Goal: Task Accomplishment & Management: Complete application form

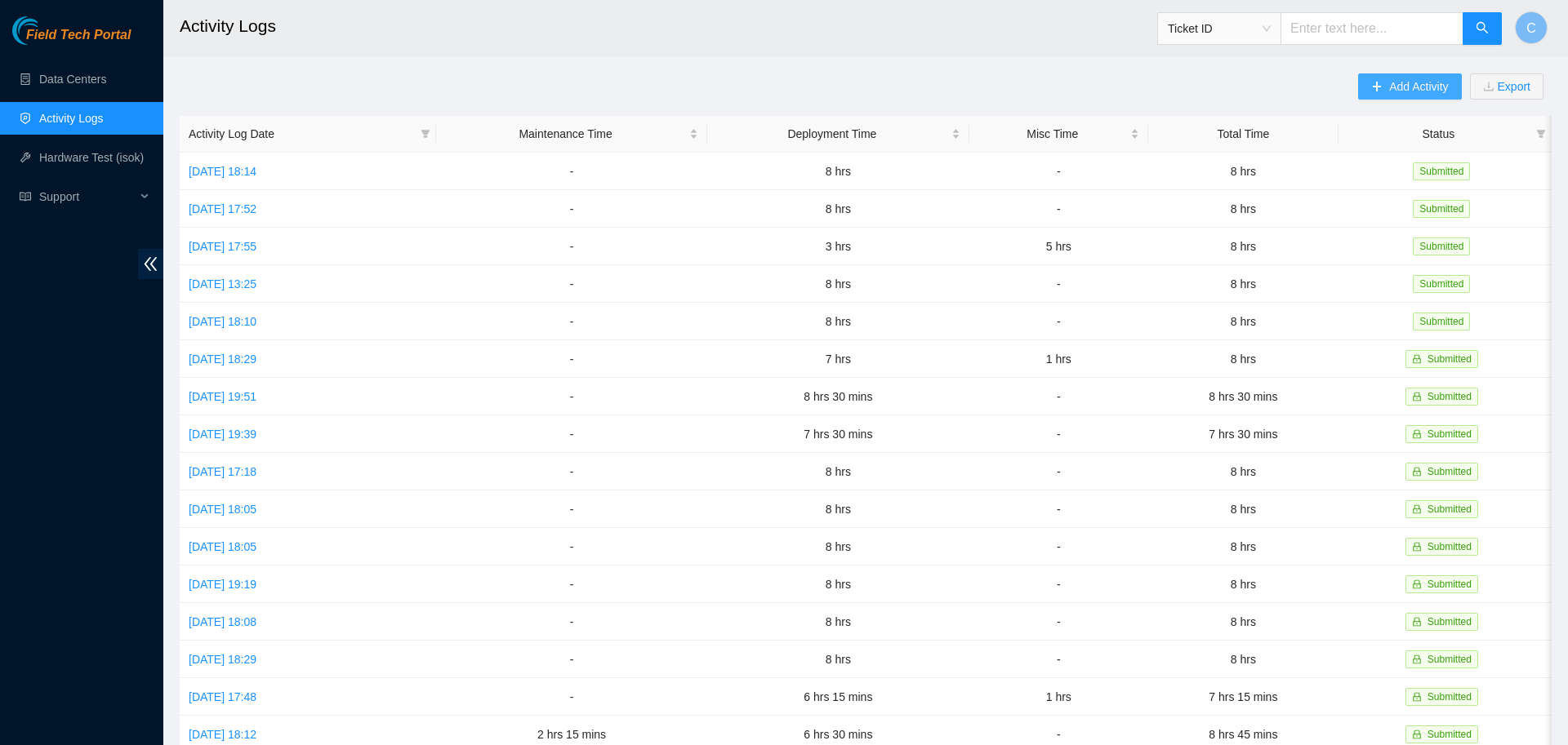
click at [1399, 79] on span "Add Activity" at bounding box center [1419, 87] width 59 height 18
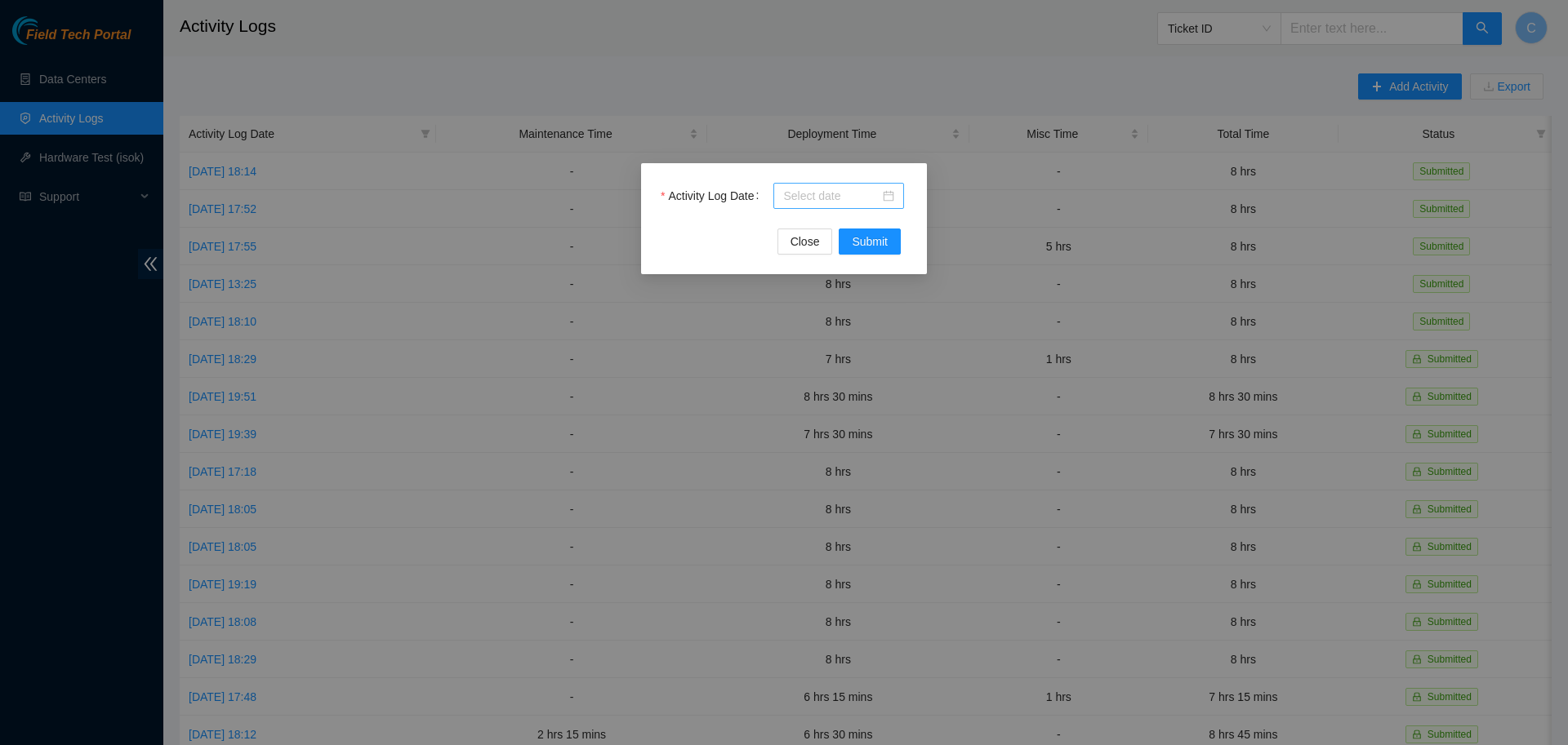
click at [811, 195] on input "Activity Log Date" at bounding box center [832, 196] width 97 height 18
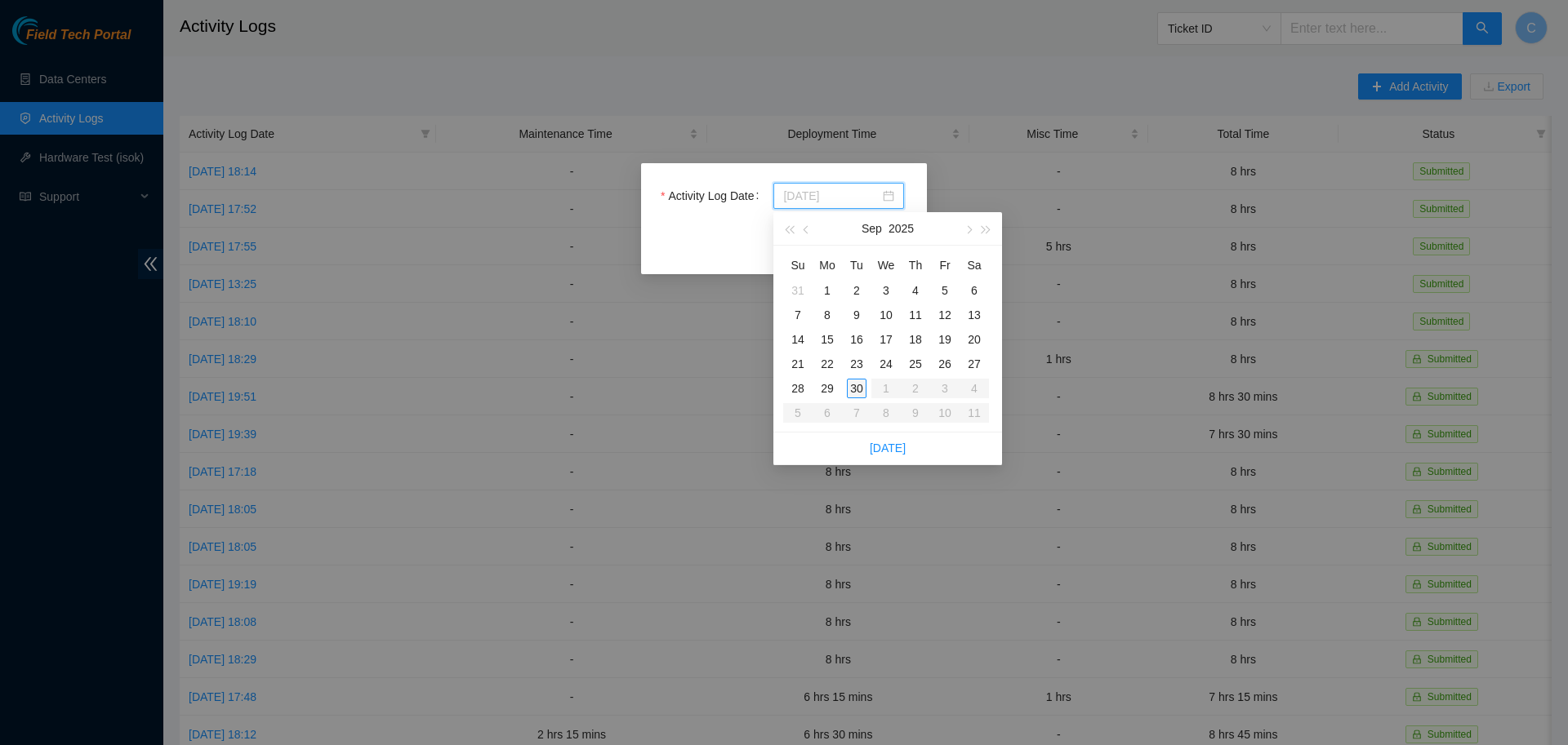
type input "[DATE]"
click at [852, 394] on div "30" at bounding box center [856, 389] width 20 height 20
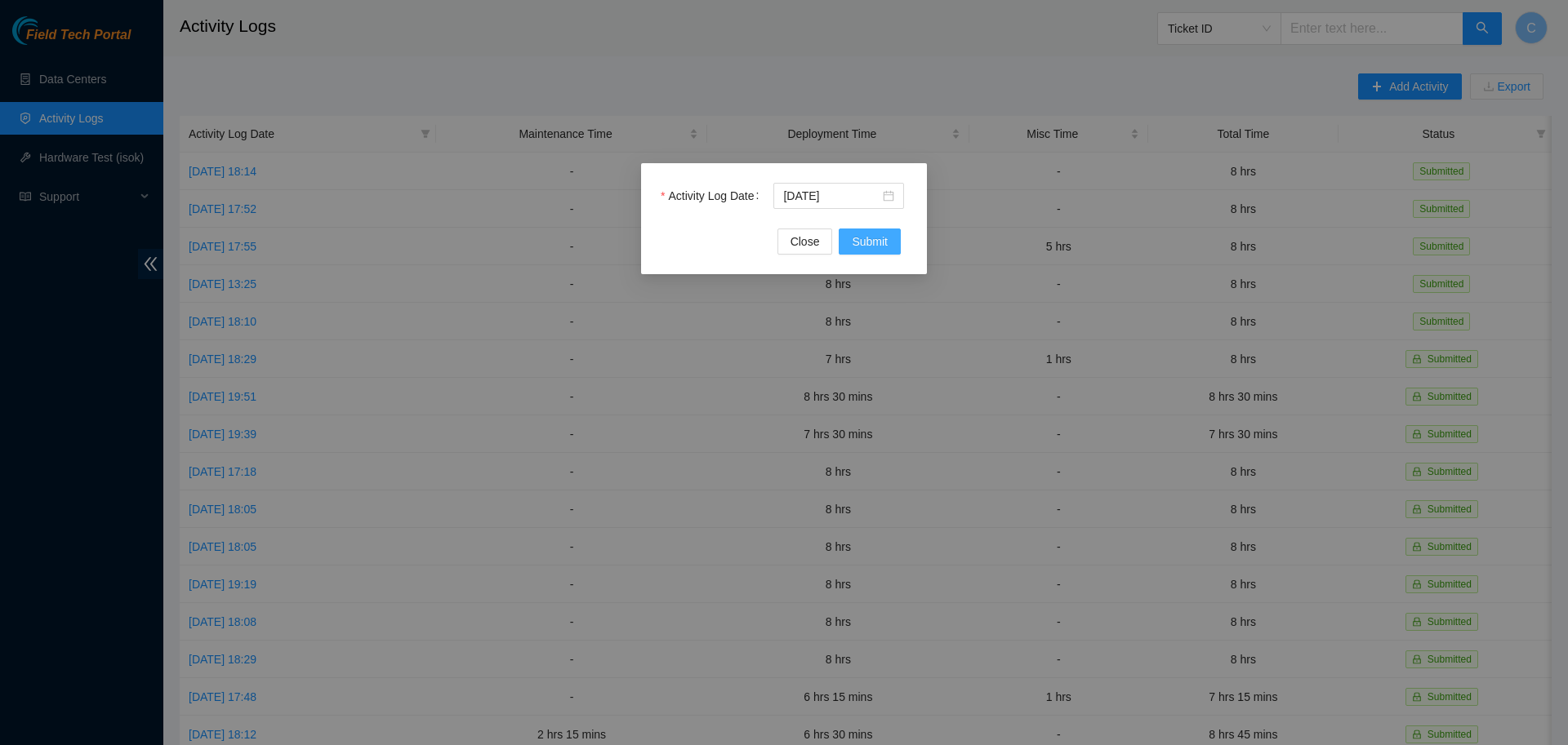
click at [870, 232] on button "Submit" at bounding box center [869, 241] width 62 height 26
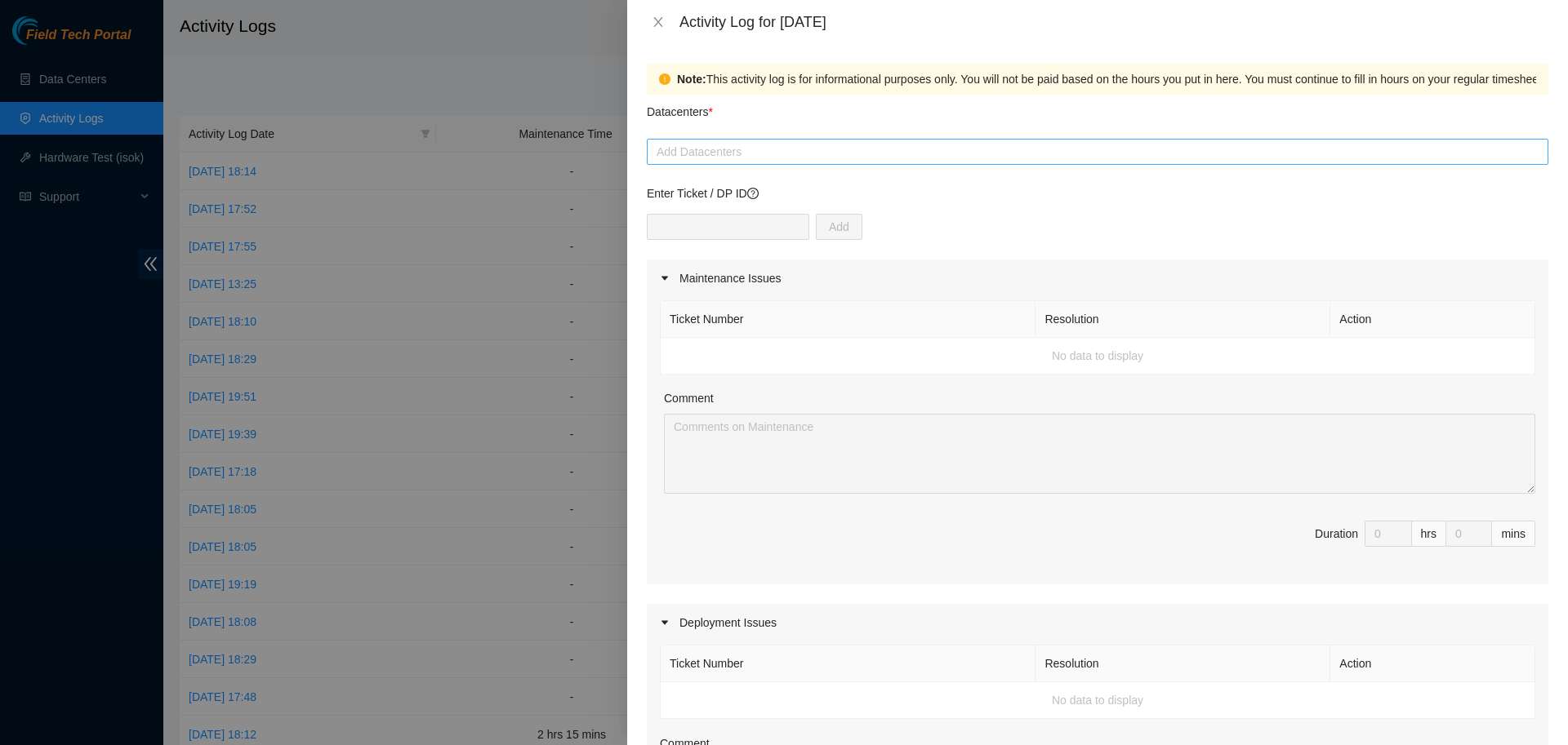
click at [728, 158] on div at bounding box center [1097, 152] width 893 height 20
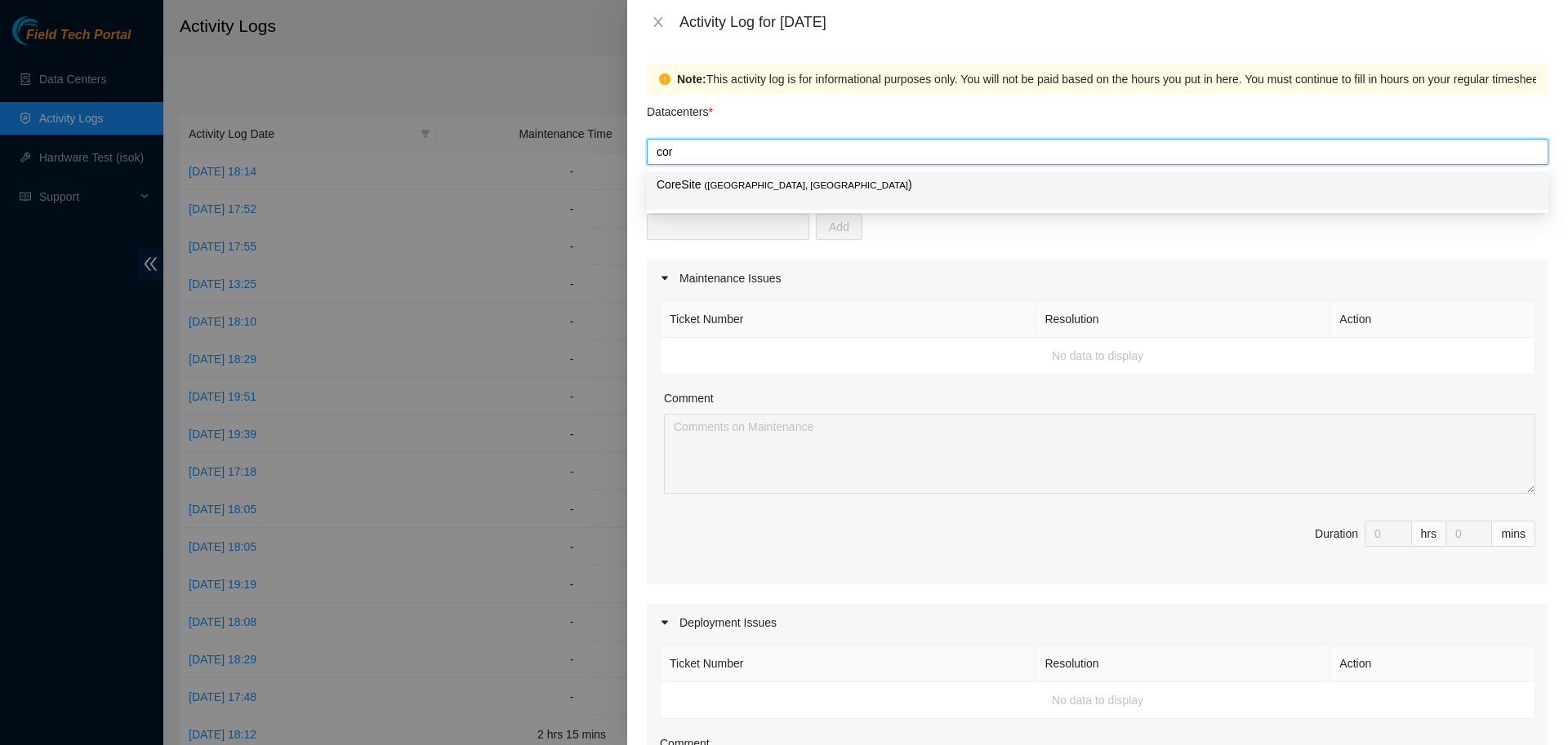
type input "core"
click at [732, 193] on p "CoreSite ( [GEOGRAPHIC_DATA], [GEOGRAPHIC_DATA] )" at bounding box center [1098, 185] width 882 height 19
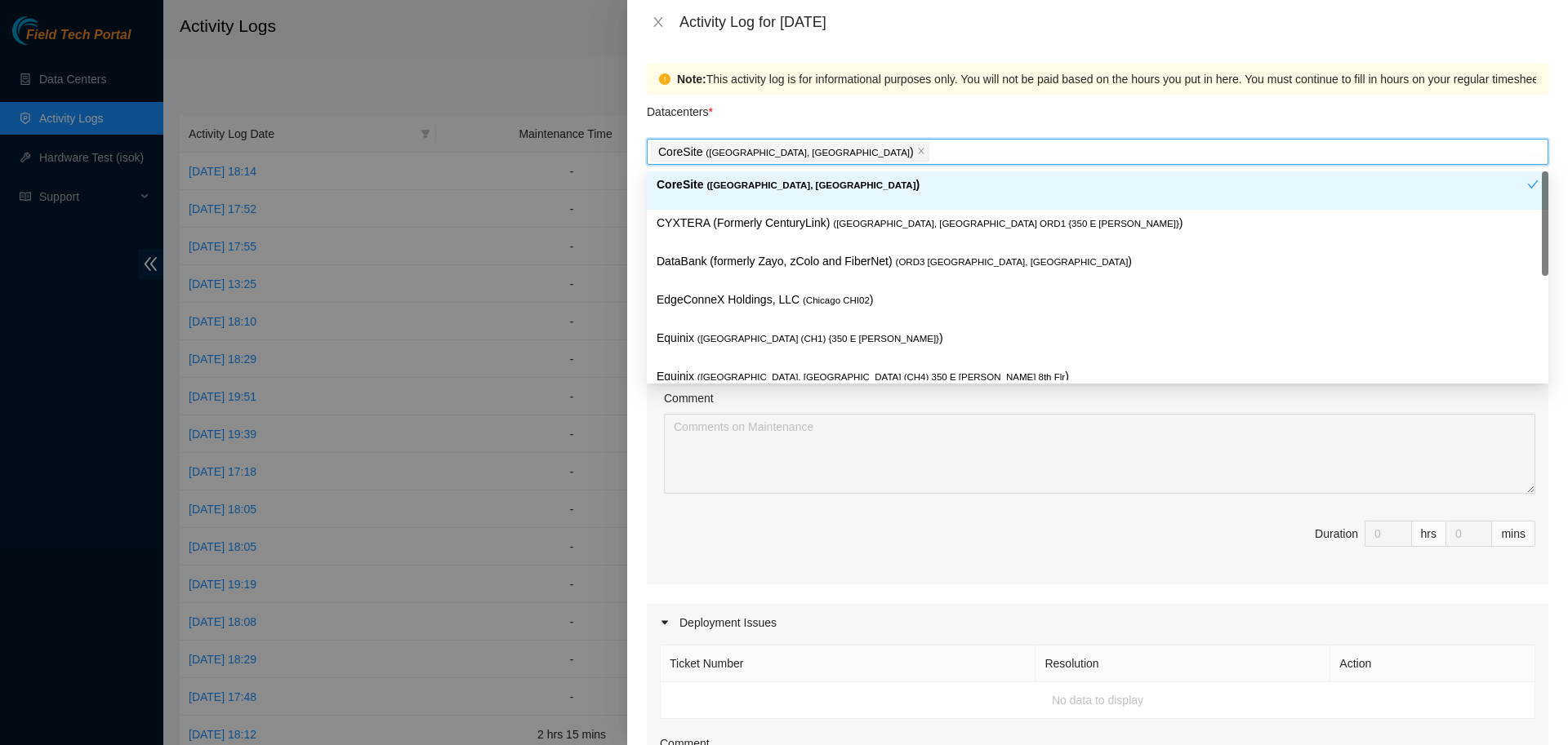
click at [791, 123] on div "Datacenters *" at bounding box center [1097, 117] width 901 height 44
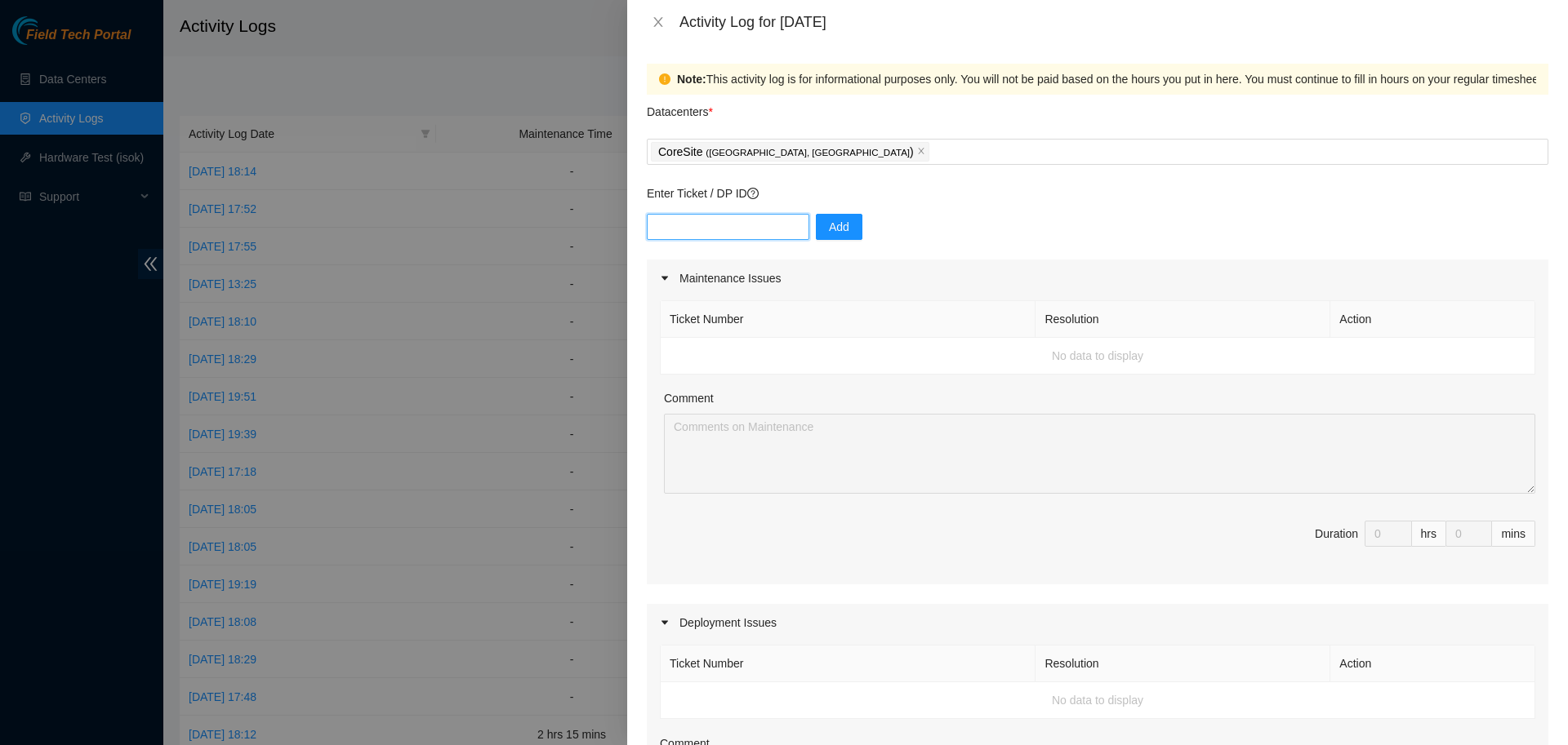
click at [723, 221] on input "text" at bounding box center [728, 227] width 162 height 26
type input "DP69533"
click at [844, 152] on div "CoreSite ( [GEOGRAPHIC_DATA], [GEOGRAPHIC_DATA] )" at bounding box center [1097, 151] width 893 height 23
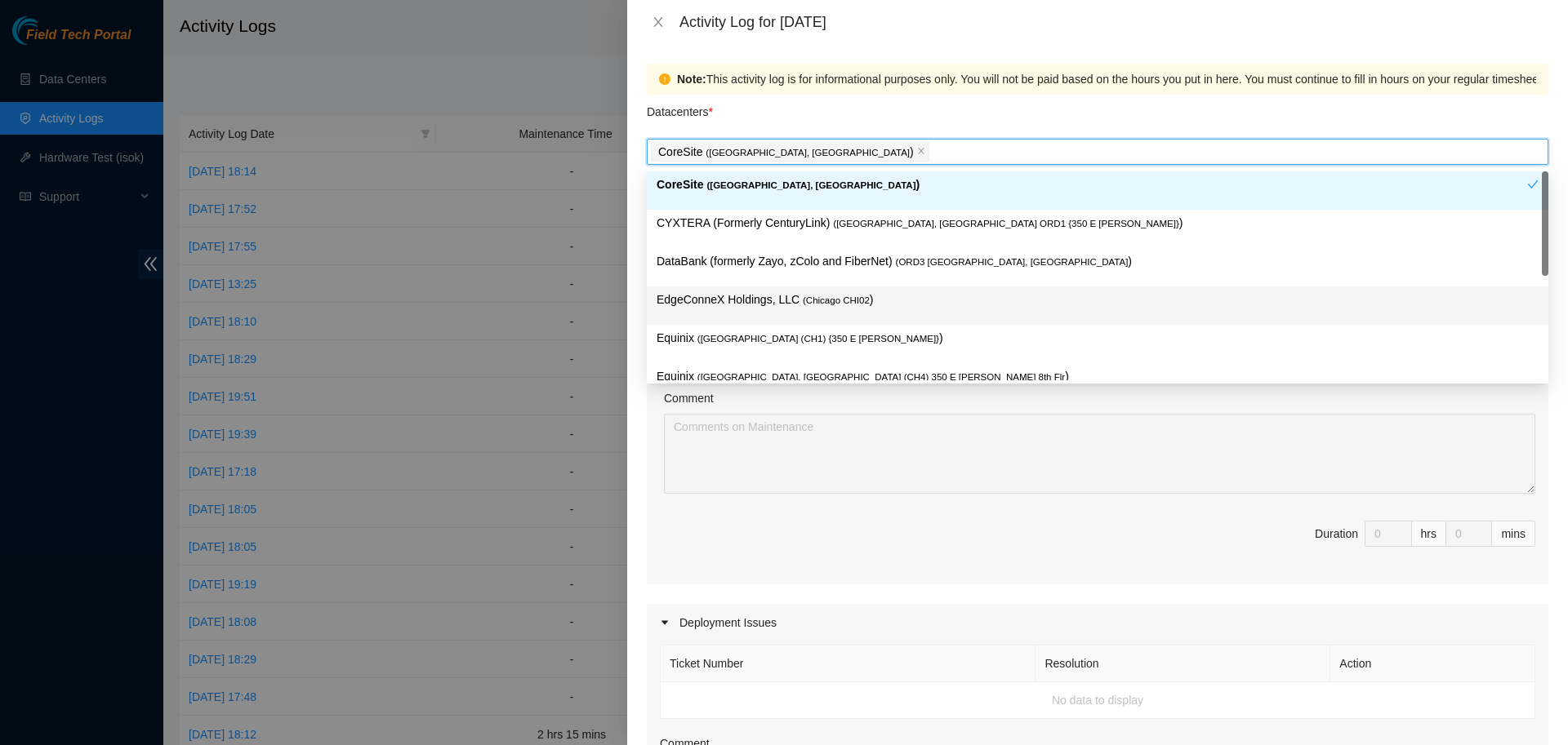
click at [723, 307] on p "EdgeConneX Holdings, LLC ( [GEOGRAPHIC_DATA] CHI02 )" at bounding box center [1098, 300] width 882 height 19
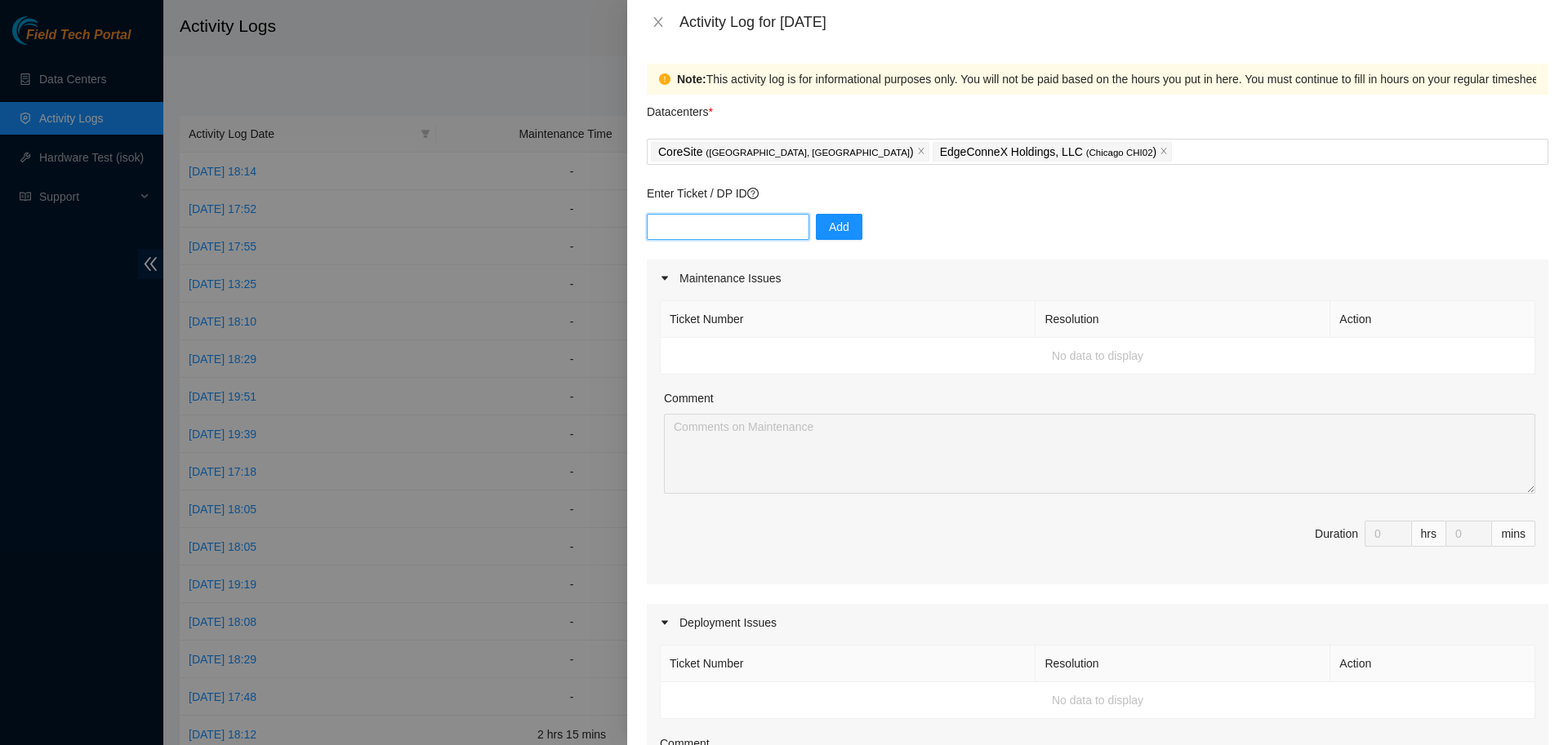
click at [765, 222] on input "text" at bounding box center [728, 227] width 162 height 26
type input "DP69533"
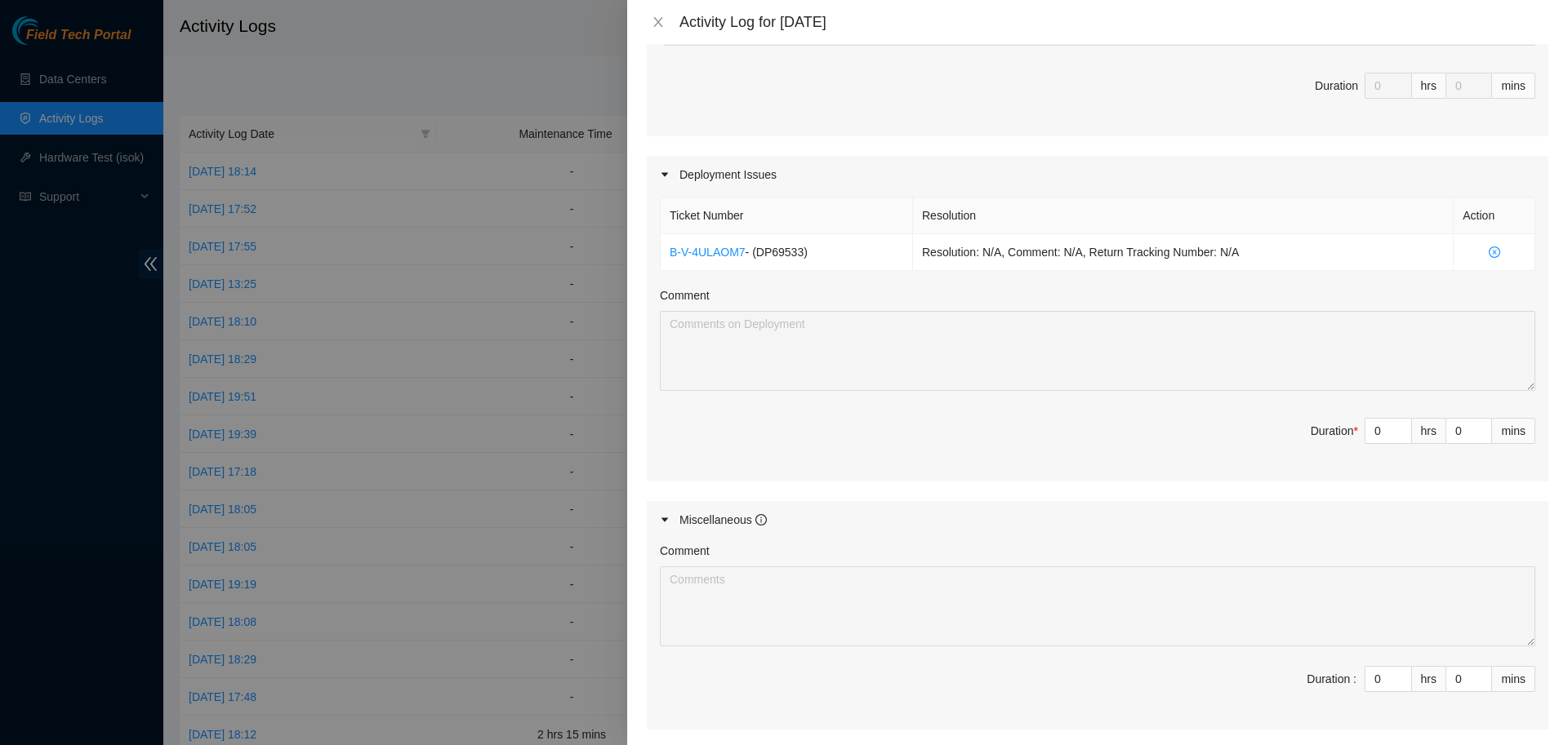
scroll to position [449, 0]
click at [1387, 430] on input "0" at bounding box center [1389, 430] width 46 height 25
type input "8"
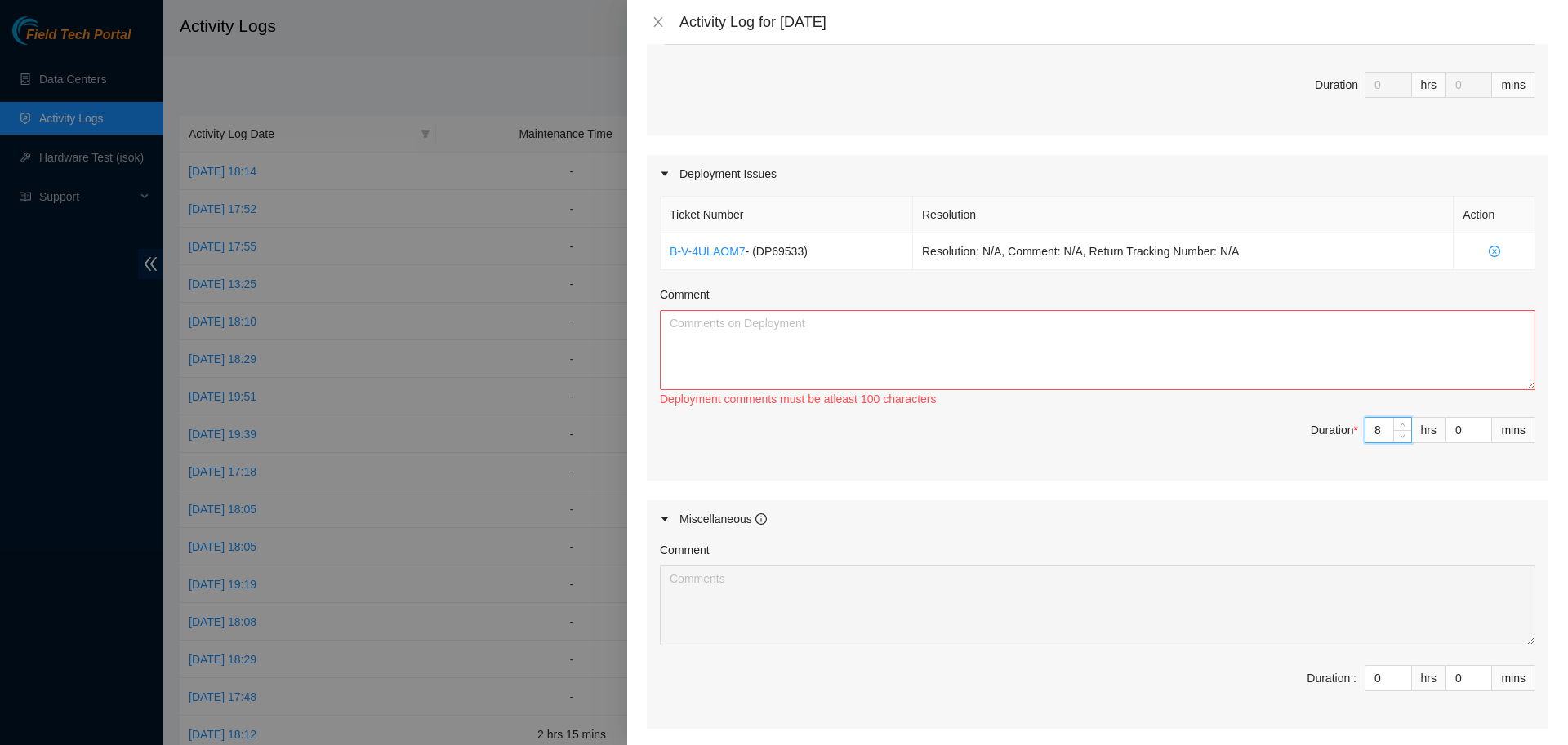
type input "8"
click at [1148, 338] on textarea "Comment" at bounding box center [1097, 351] width 876 height 80
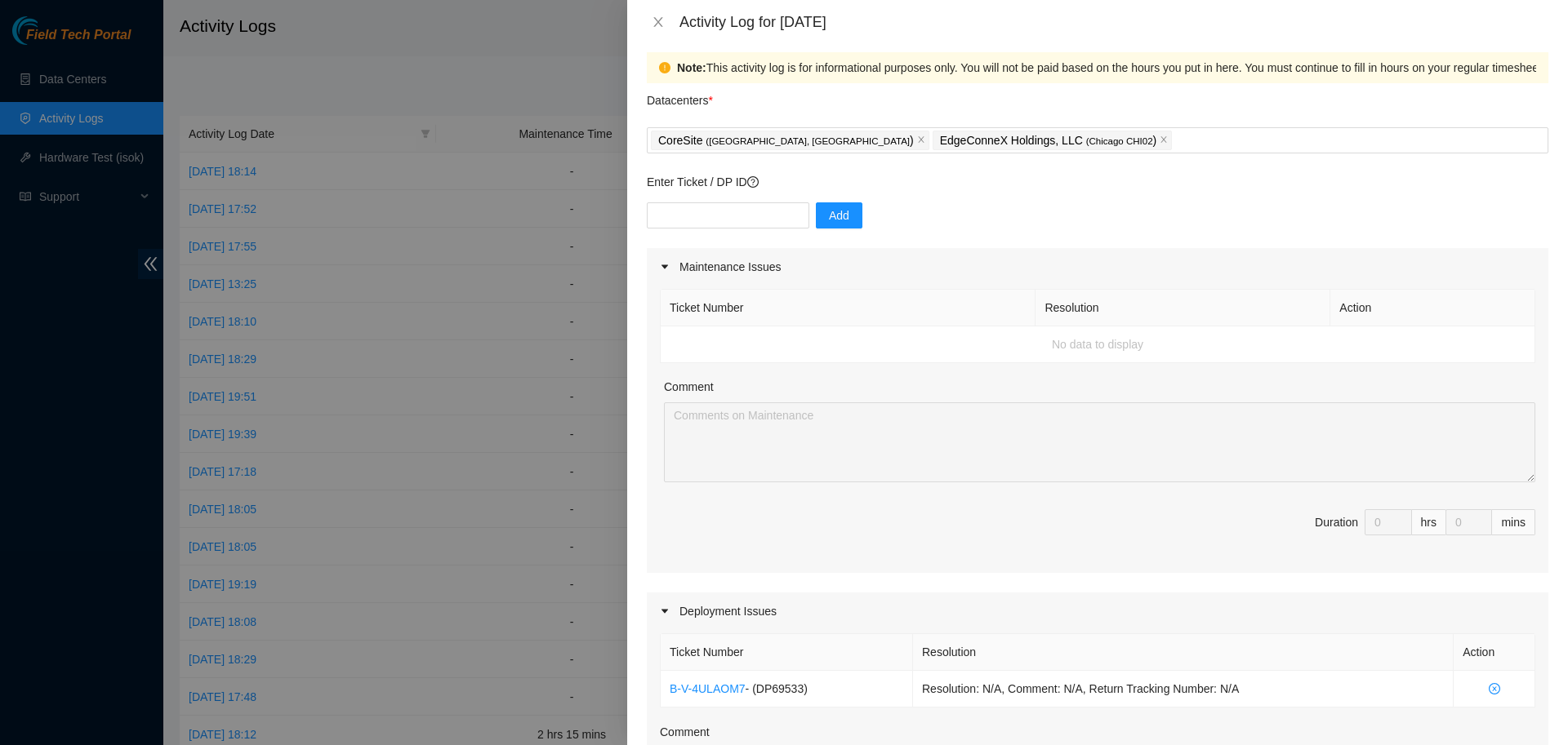
scroll to position [0, 0]
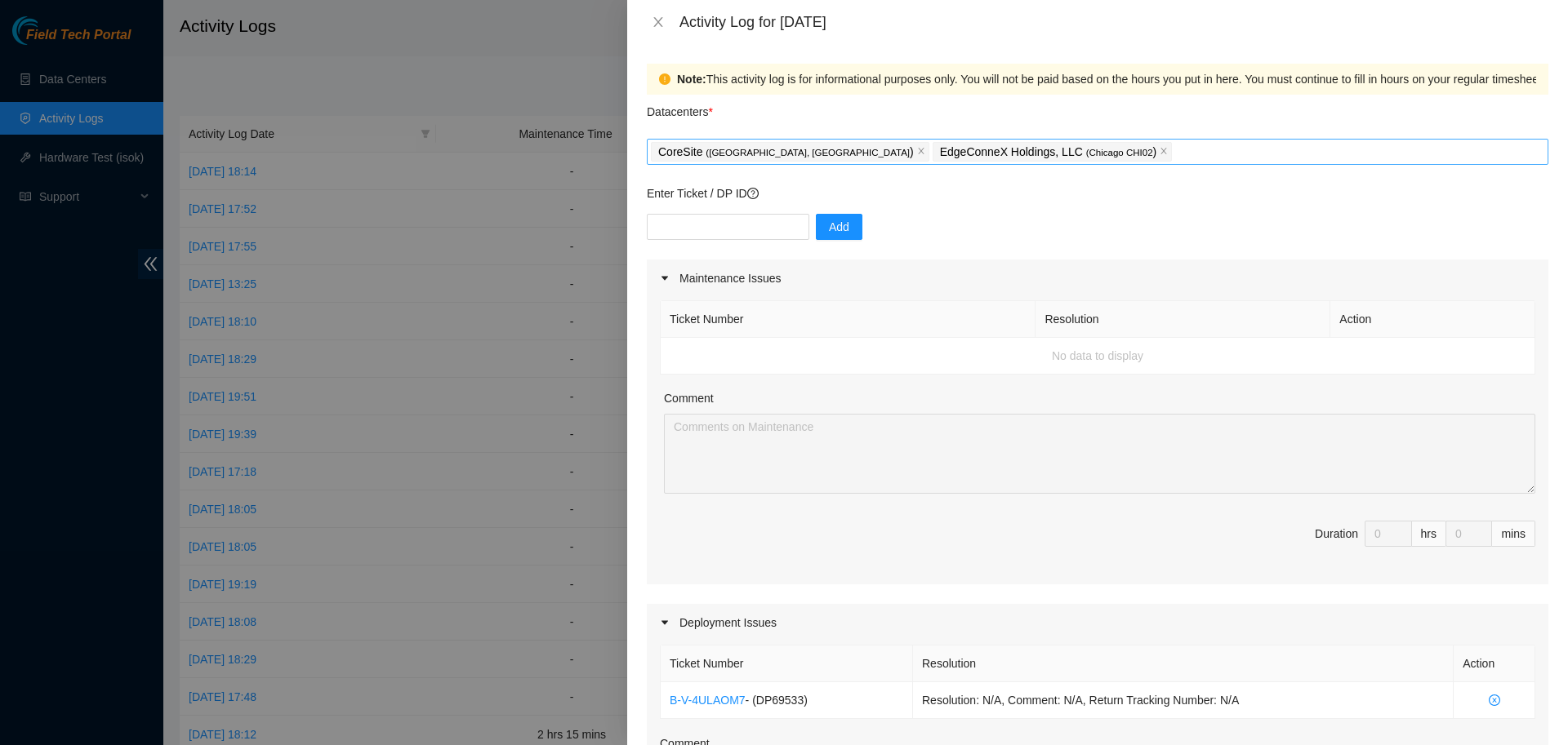
click at [1022, 141] on div "CoreSite ( [GEOGRAPHIC_DATA], [GEOGRAPHIC_DATA] ) EdgeConneX Holdings, LLC ( [G…" at bounding box center [1097, 151] width 893 height 23
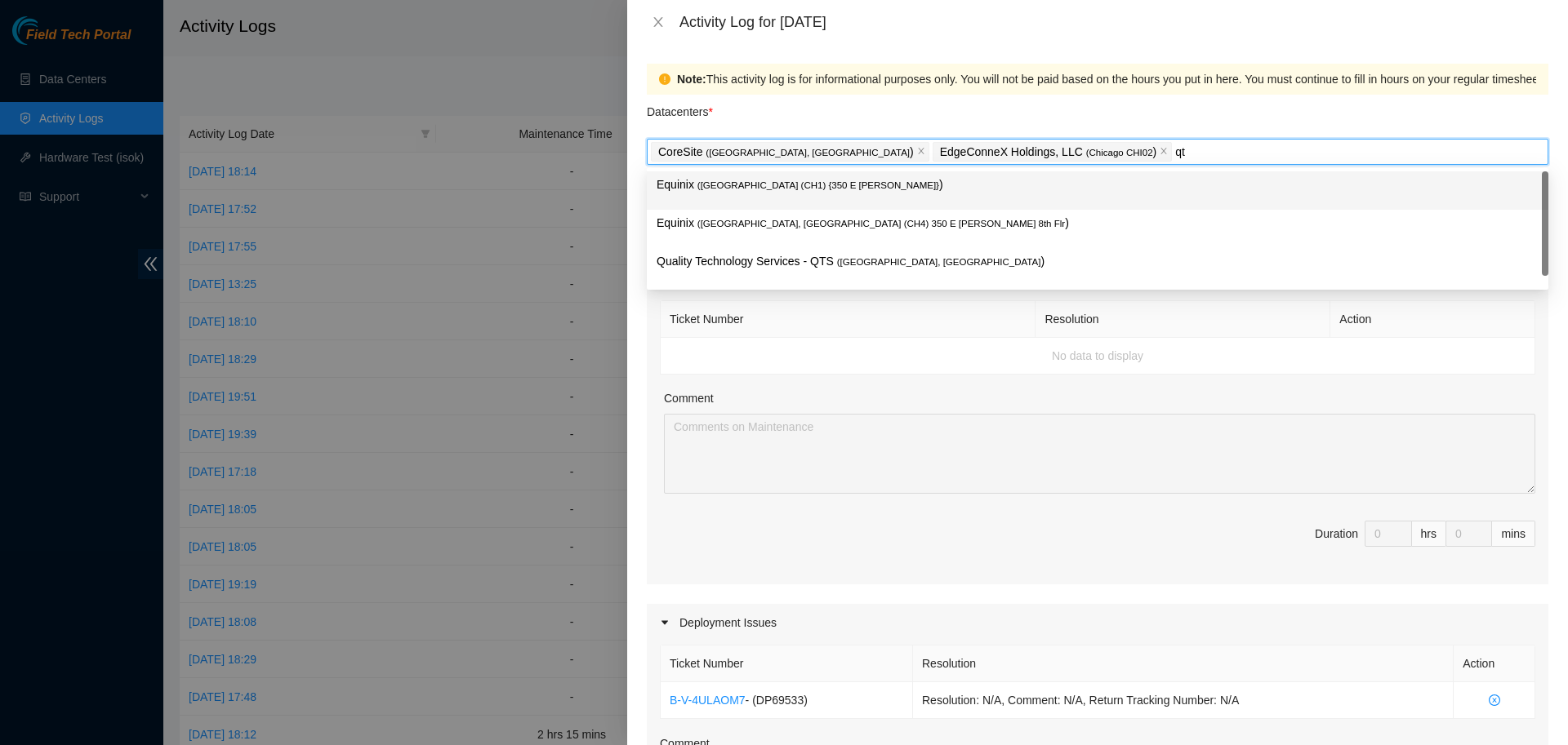
type input "qts"
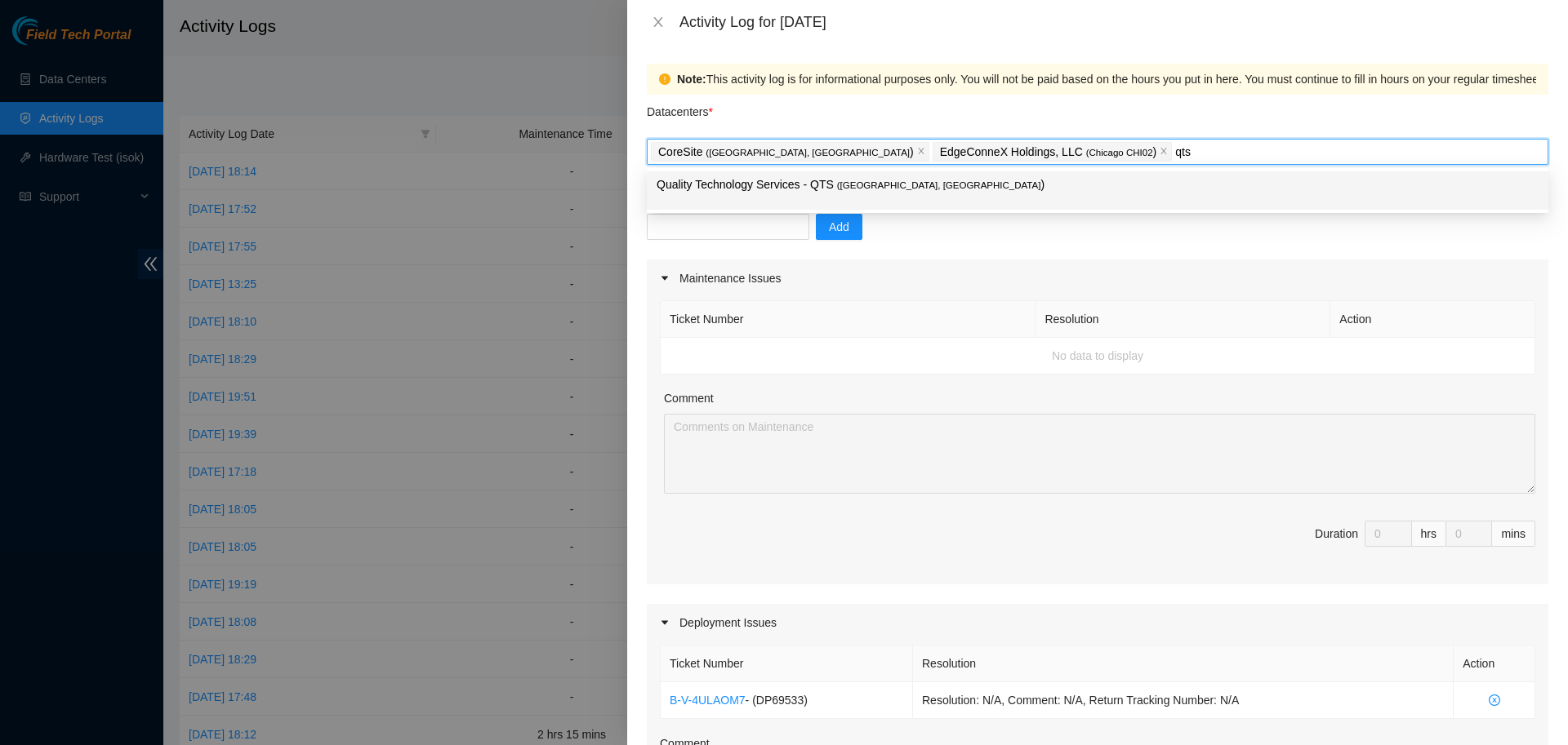
click at [972, 192] on p "Quality Technology Services - QTS ( [GEOGRAPHIC_DATA], [GEOGRAPHIC_DATA] )" at bounding box center [1098, 185] width 882 height 19
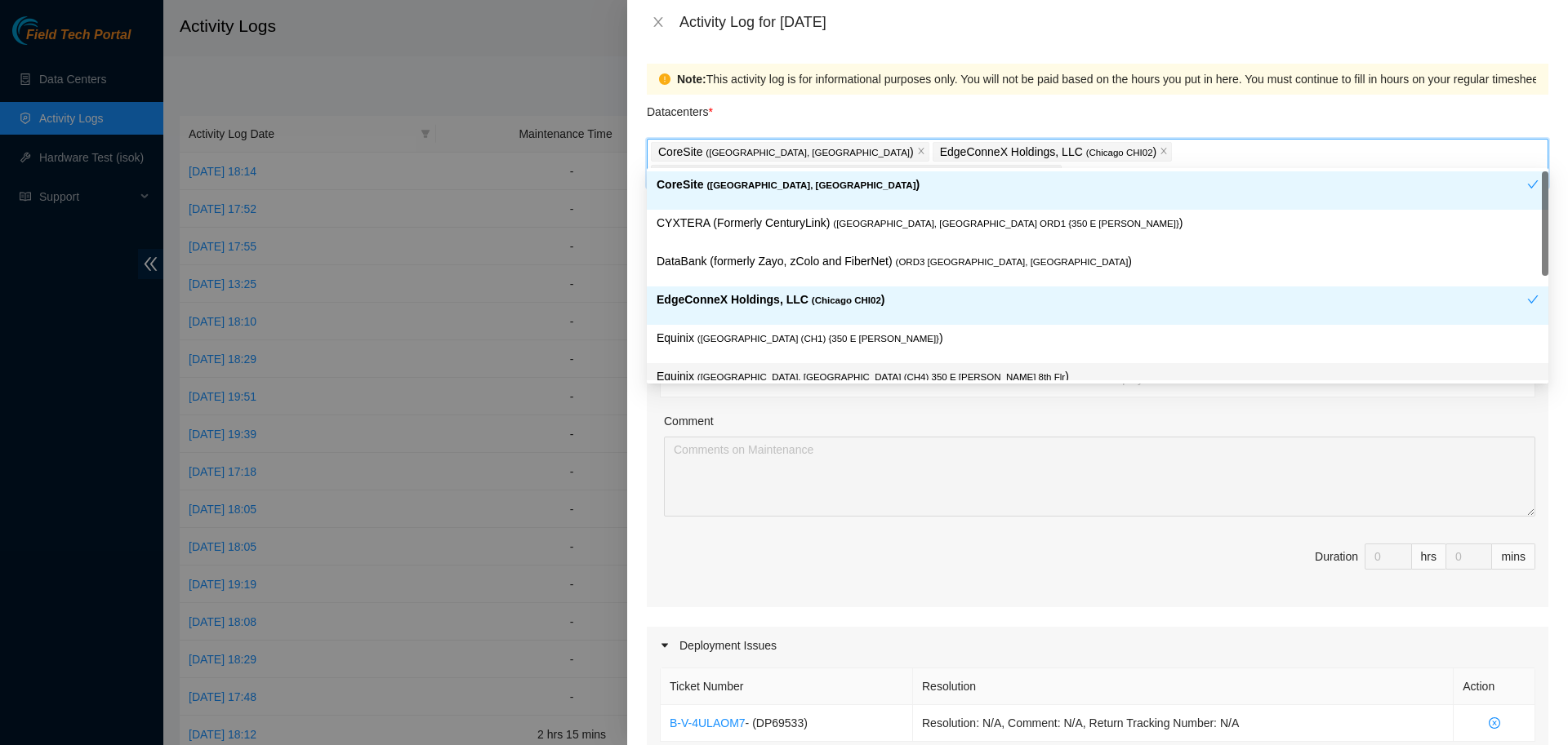
click at [819, 544] on span "Duration 0 hrs 0 mins" at bounding box center [1097, 566] width 876 height 46
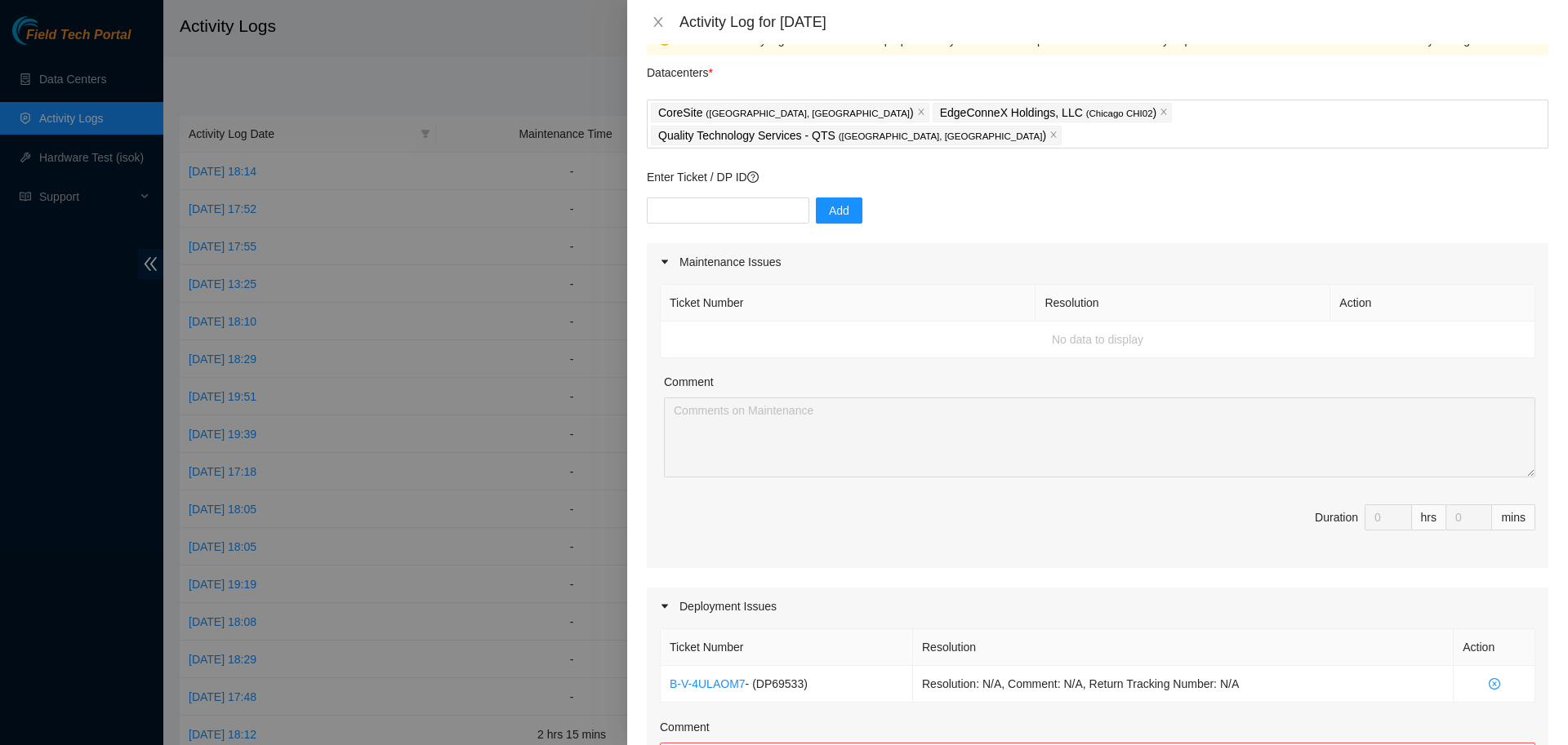
scroll to position [40, 0]
click at [733, 197] on input "text" at bounding box center [728, 209] width 162 height 26
type input "DP79619"
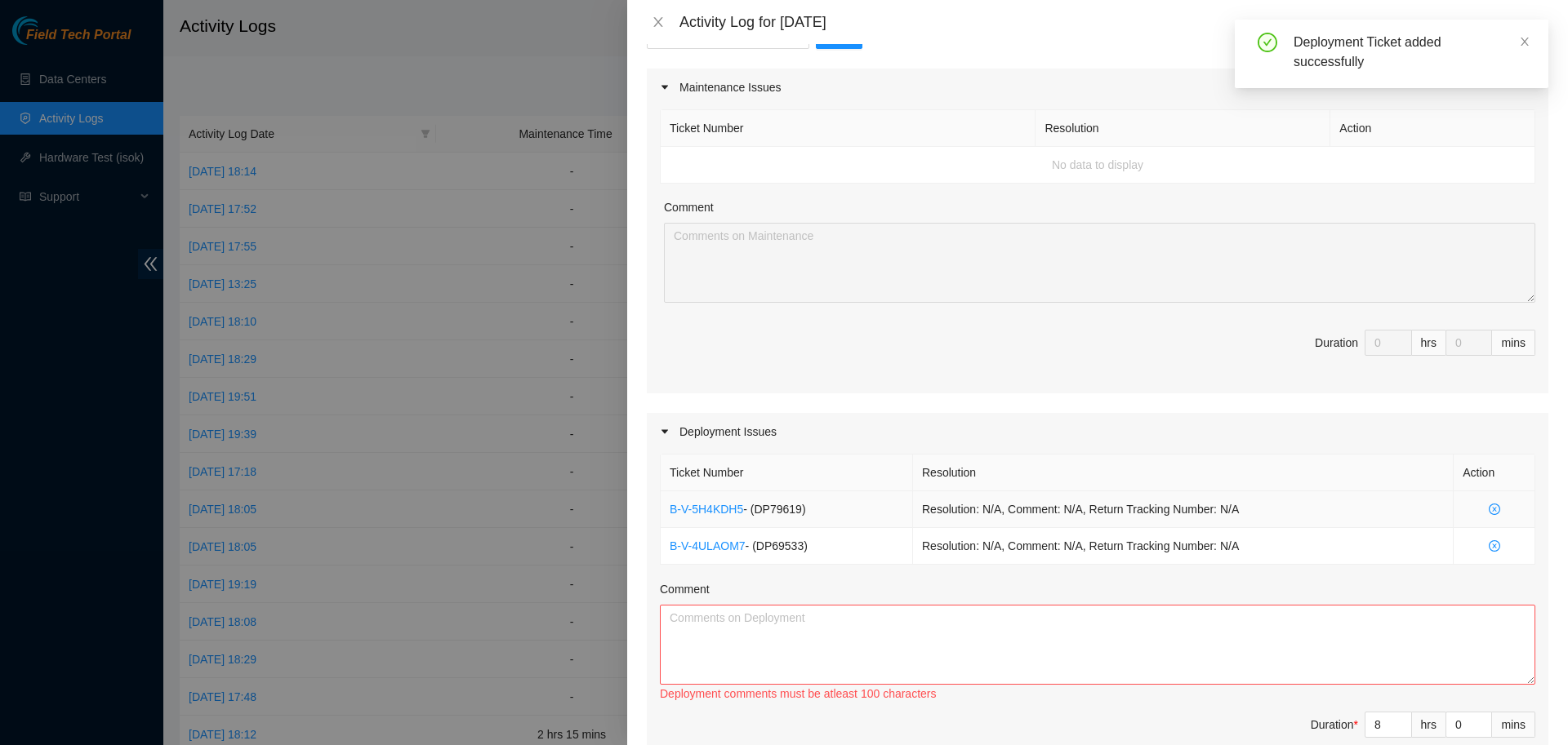
scroll to position [216, 0]
drag, startPoint x: 815, startPoint y: 525, endPoint x: 661, endPoint y: 529, distance: 154.1
click at [661, 529] on td "B-V-4ULAOM7 - ( DP69533 )" at bounding box center [786, 545] width 252 height 36
copy td "B-V-4ULAOM7 - ( DP69533 )"
click at [701, 603] on textarea "Comment" at bounding box center [1097, 643] width 876 height 80
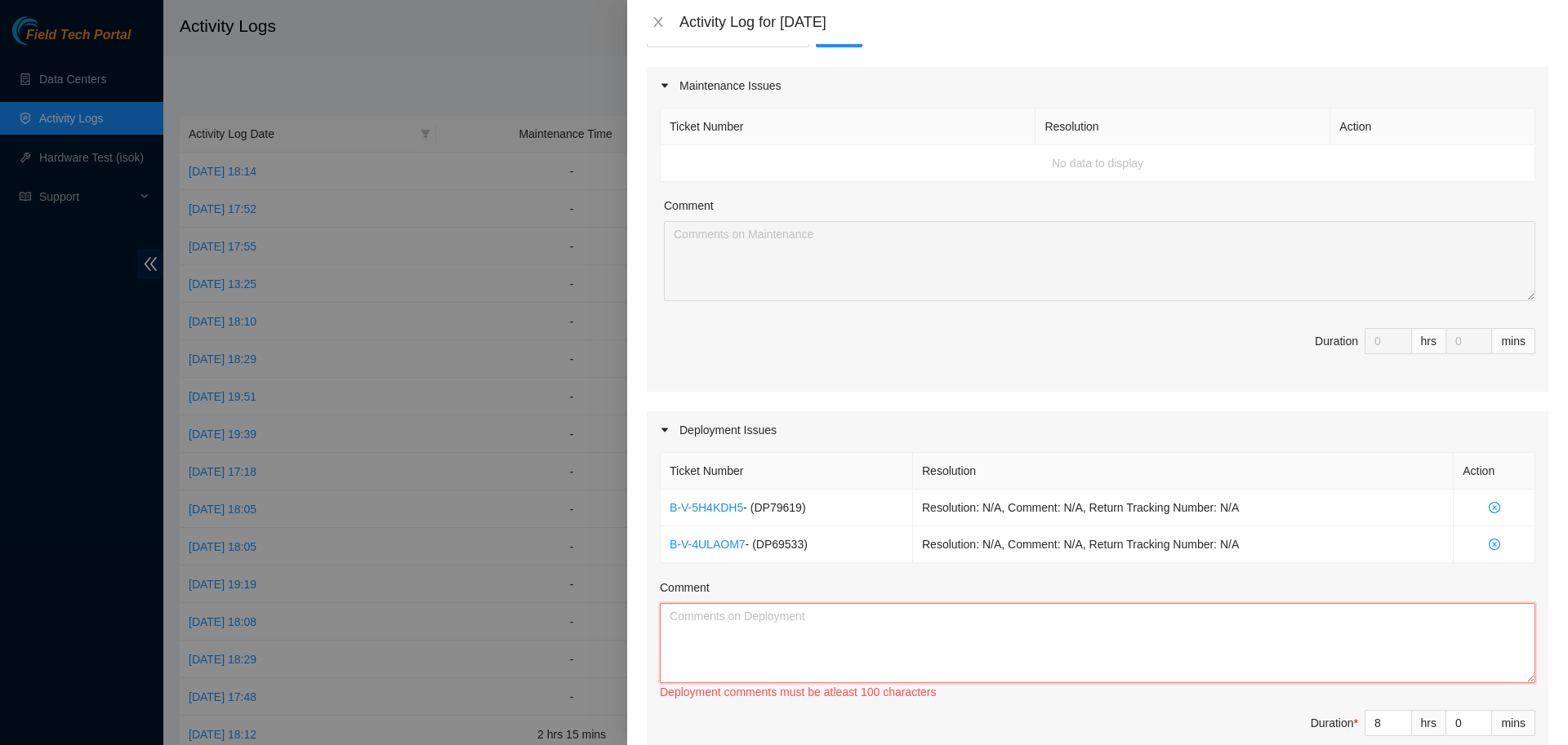
paste textarea "B-V-4ULAOM7 - (DP69533)"
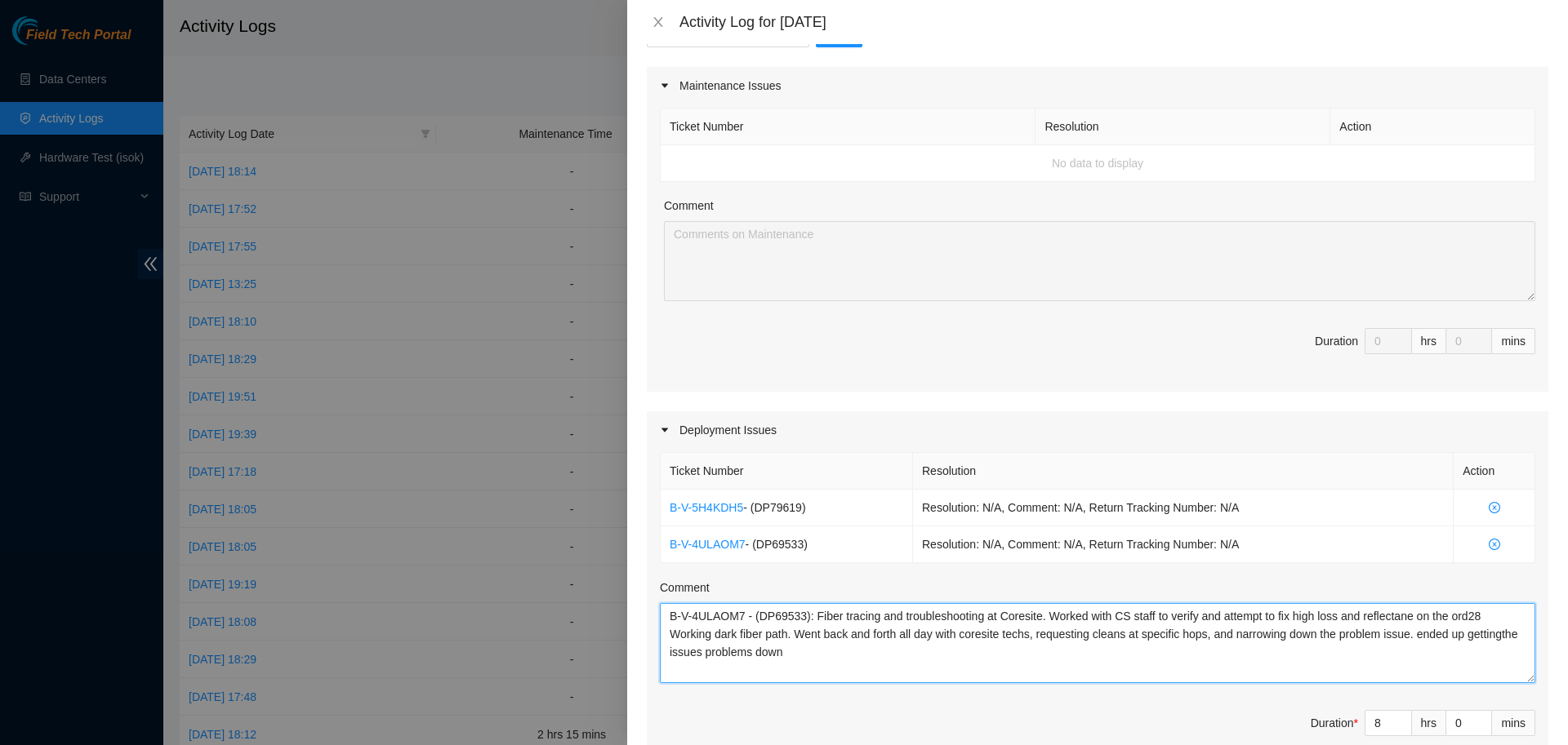
click at [1460, 608] on textarea "B-V-4ULAOM7 - (DP69533): Fiber tracing and troubleshooting at Coresite. Worked …" at bounding box center [1097, 643] width 876 height 80
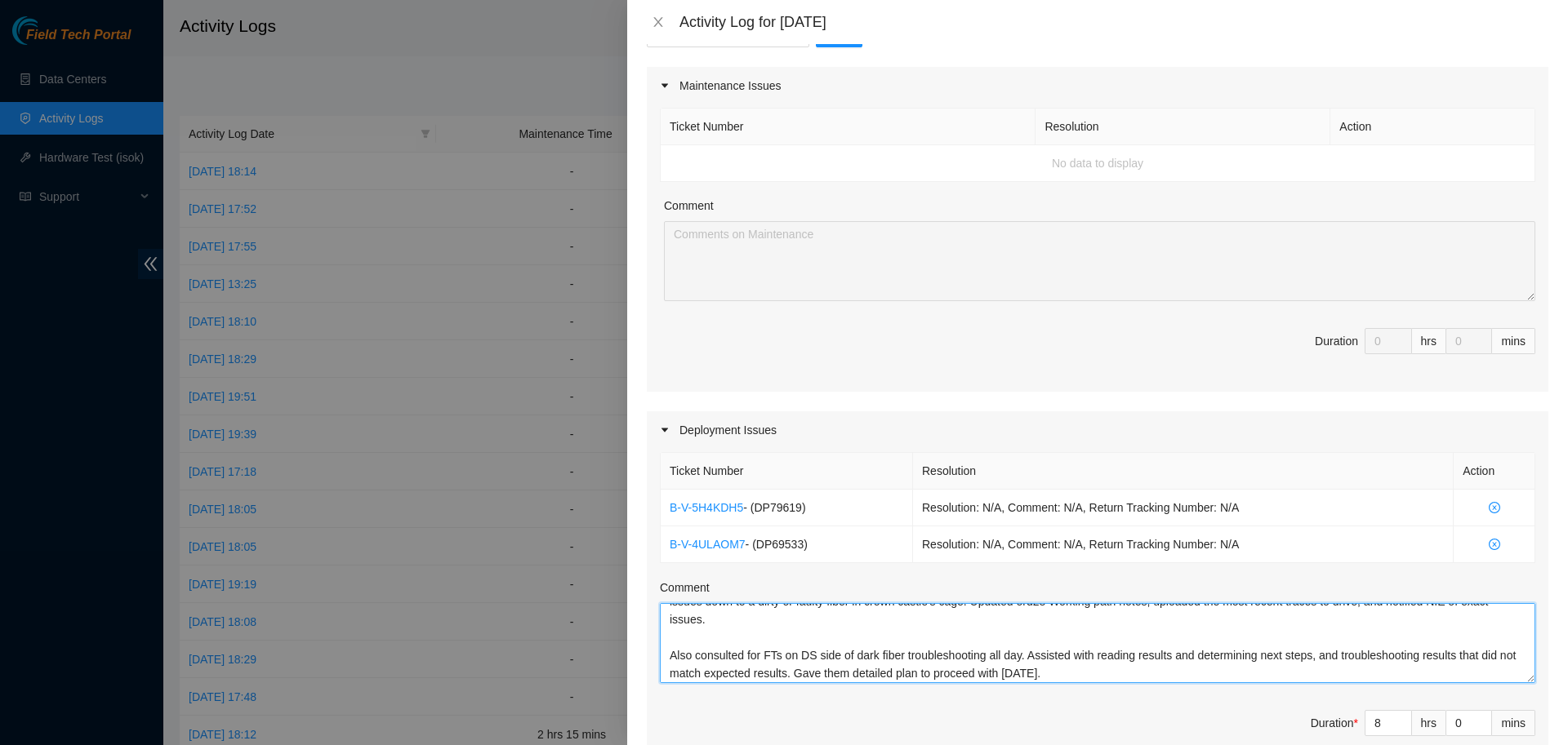
scroll to position [68, 0]
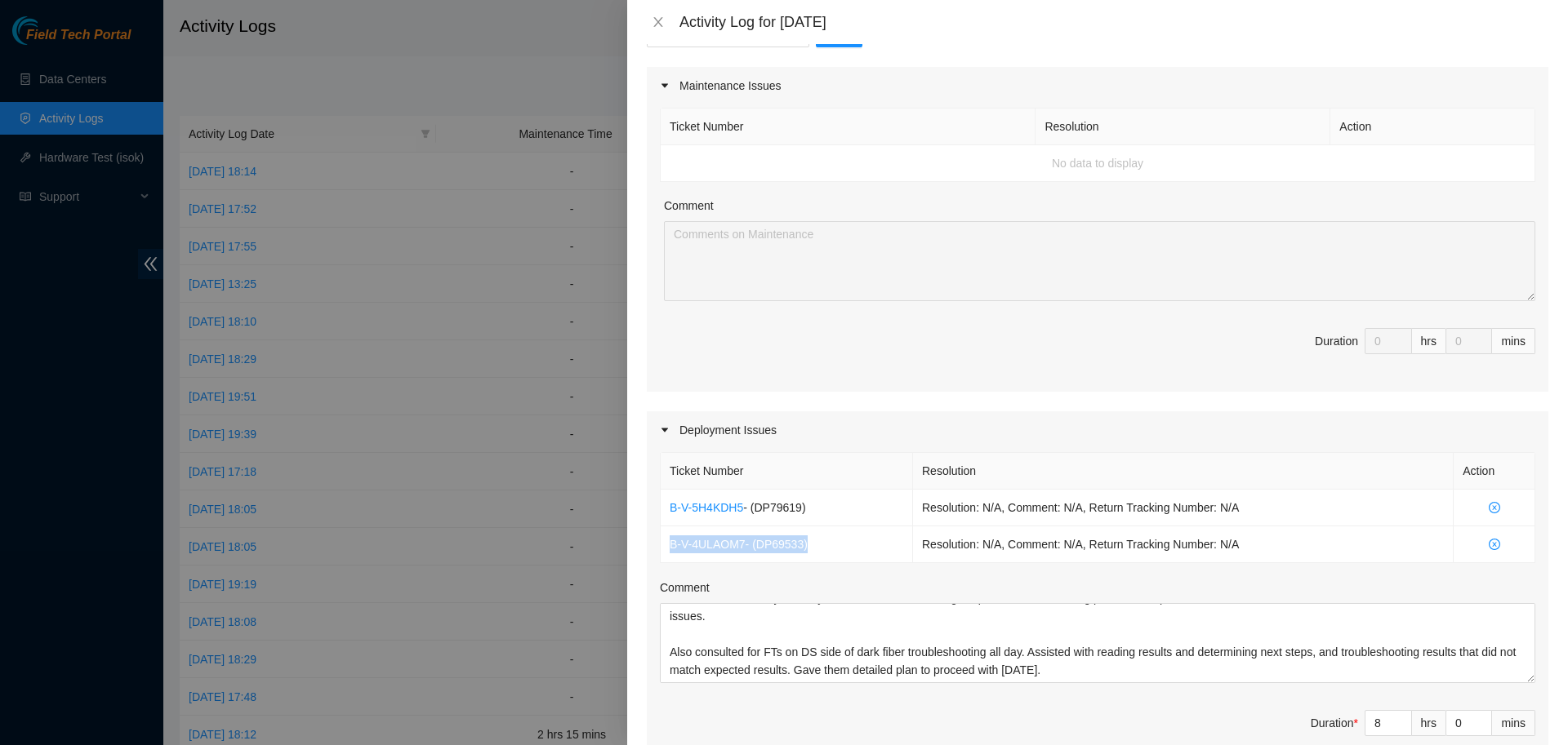
drag, startPoint x: 811, startPoint y: 521, endPoint x: 659, endPoint y: 535, distance: 152.6
click at [659, 535] on div "Ticket Number Resolution Action B-V-5H4KDH5 - ( DP79619 ) Resolution: N/A, Comm…" at bounding box center [1097, 611] width 901 height 324
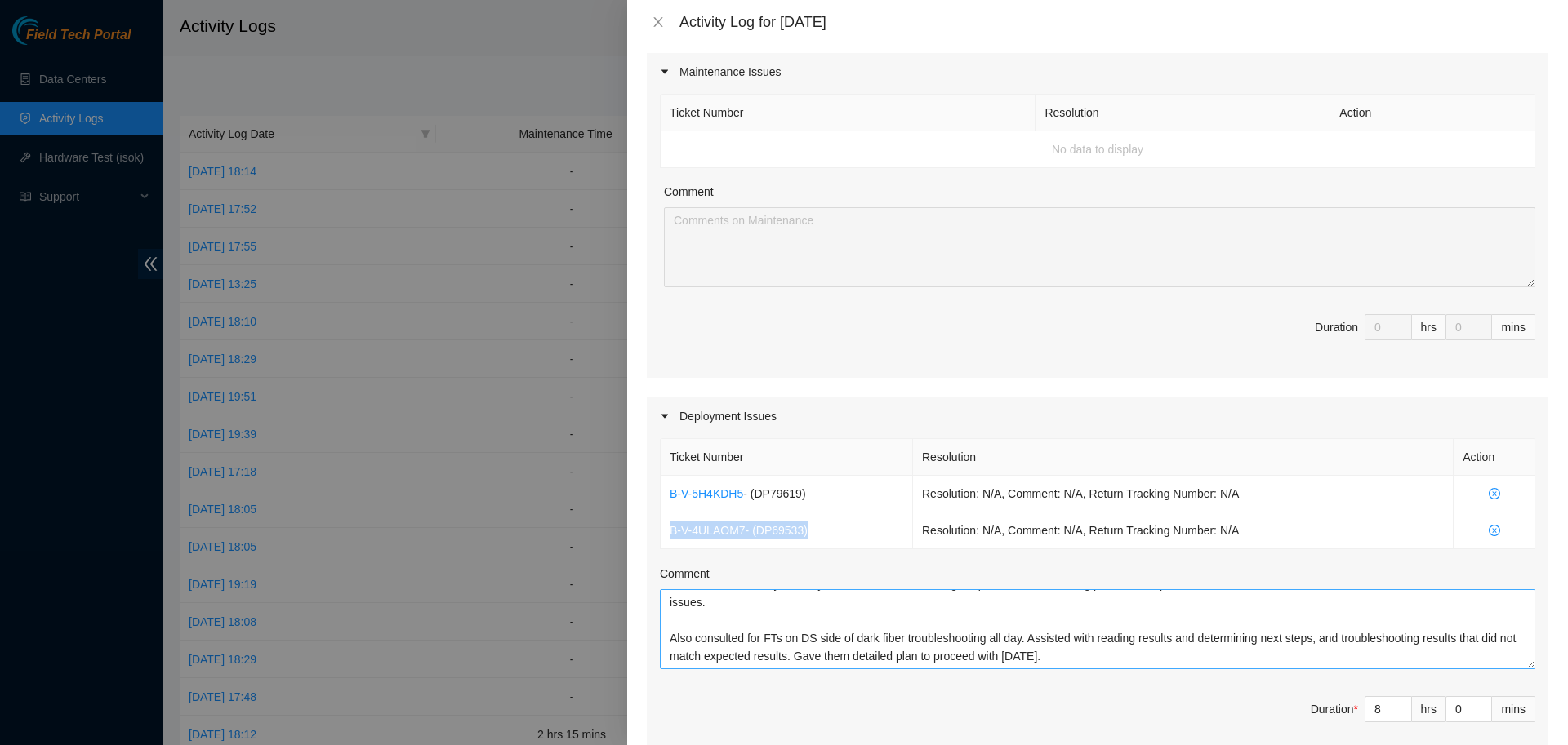
scroll to position [0, 0]
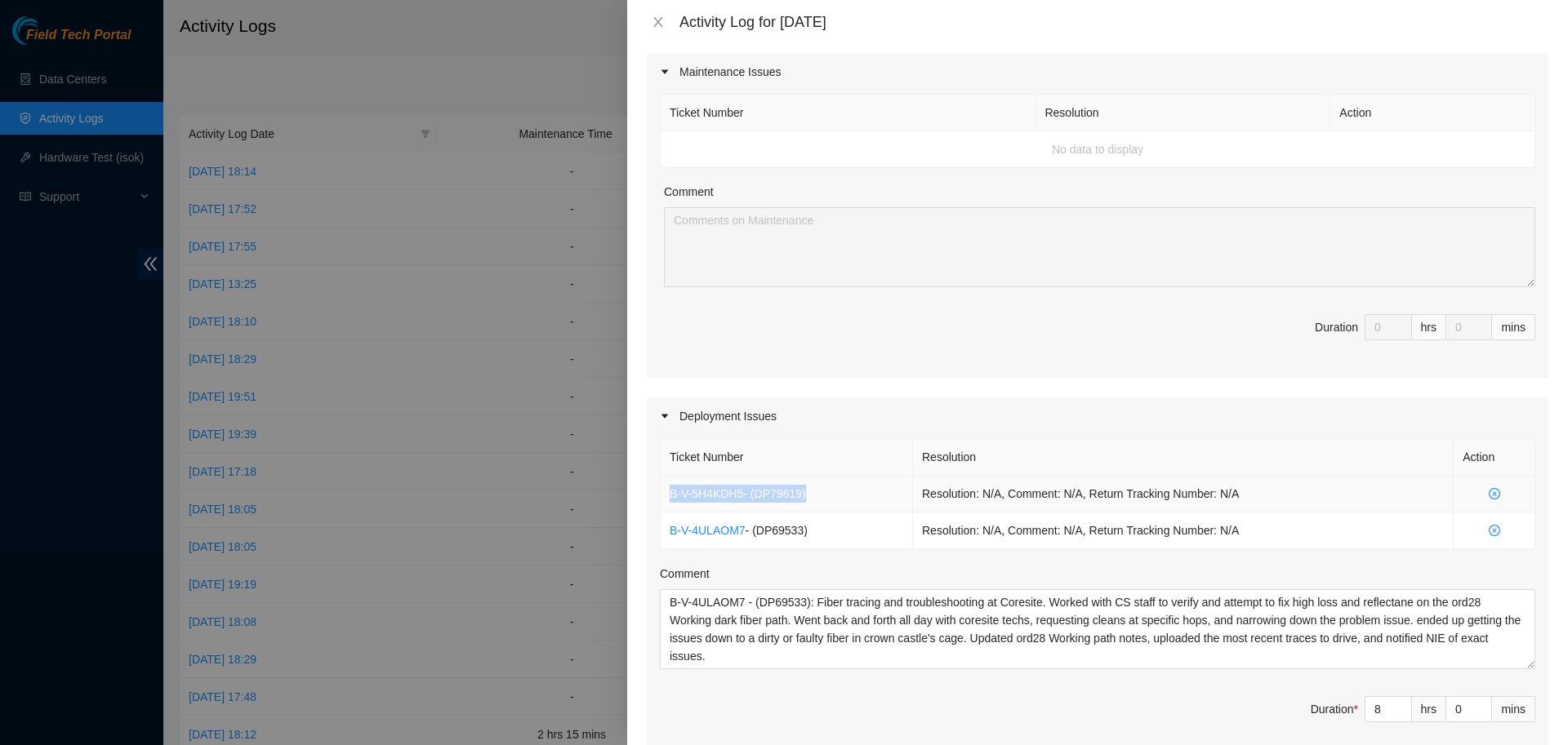
drag, startPoint x: 804, startPoint y: 465, endPoint x: 664, endPoint y: 472, distance: 140.2
click at [664, 476] on td "B-V-5H4KDH5 - ( DP79619 )" at bounding box center [786, 495] width 252 height 36
copy td "B-V-5H4KDH5 - ( DP79619 )"
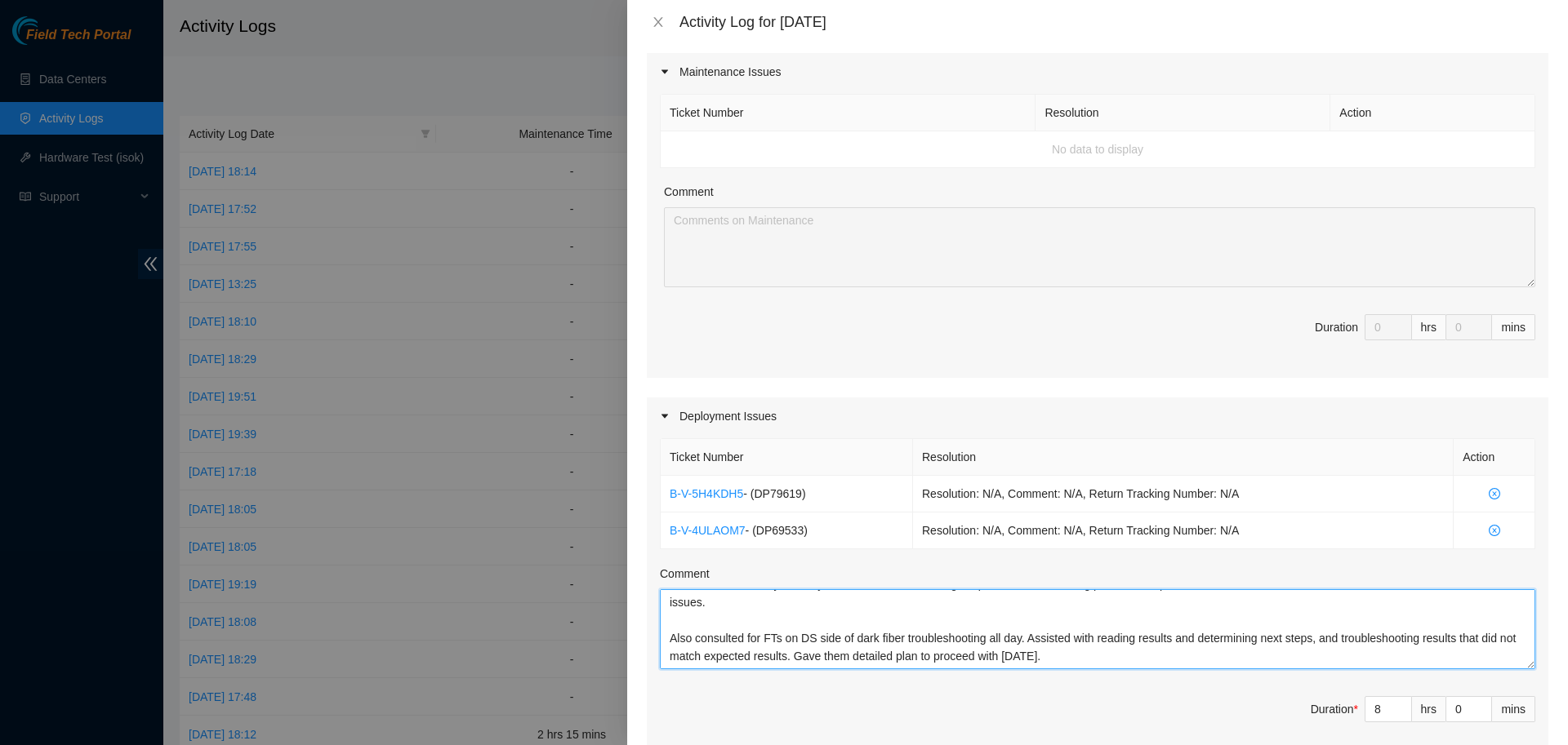
click at [752, 626] on textarea "B-V-4ULAOM7 - (DP69533): Fiber tracing and troubleshooting at Coresite. Worked …" at bounding box center [1097, 629] width 876 height 80
paste textarea "B-V-5H4KDH5 - (DP79619)"
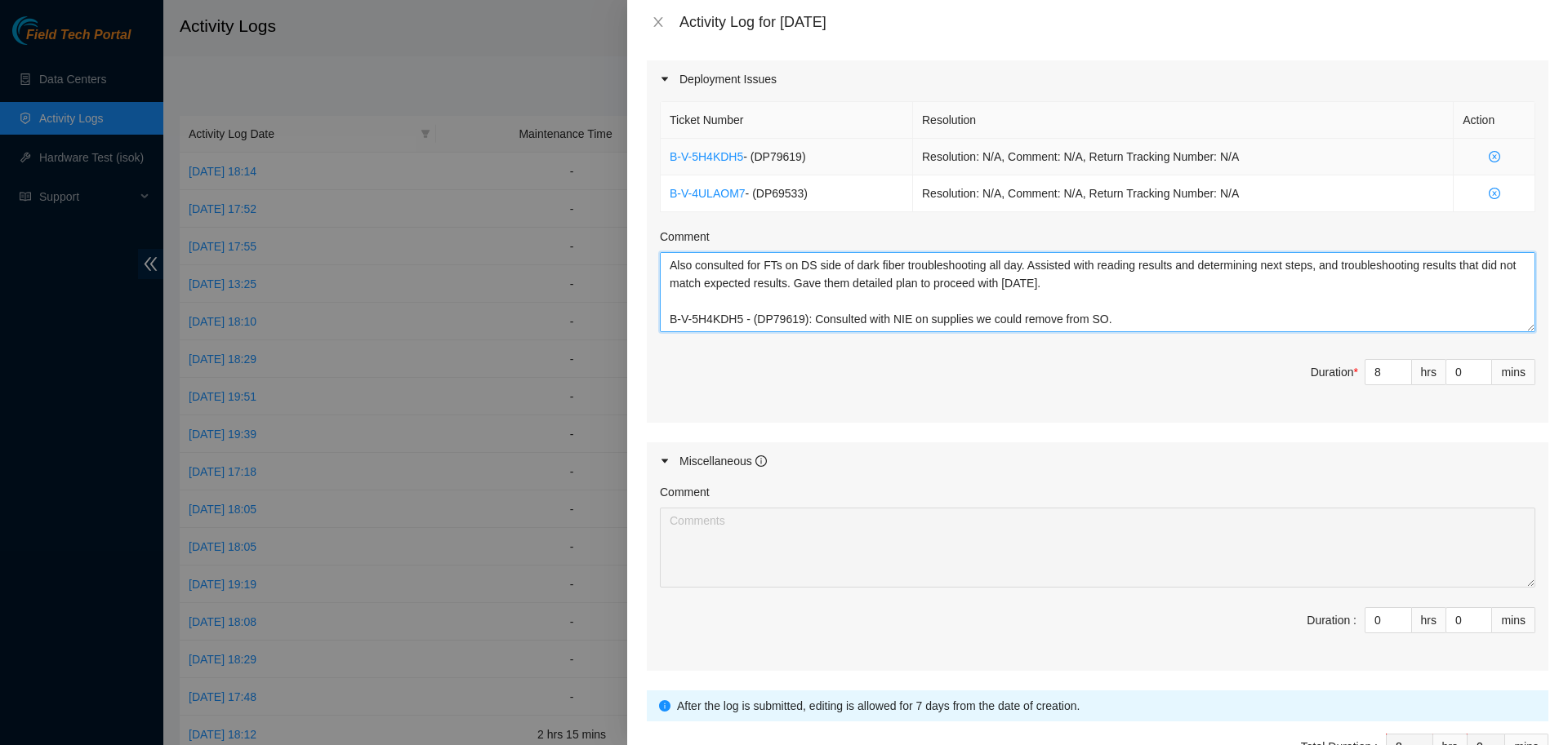
scroll to position [647, 0]
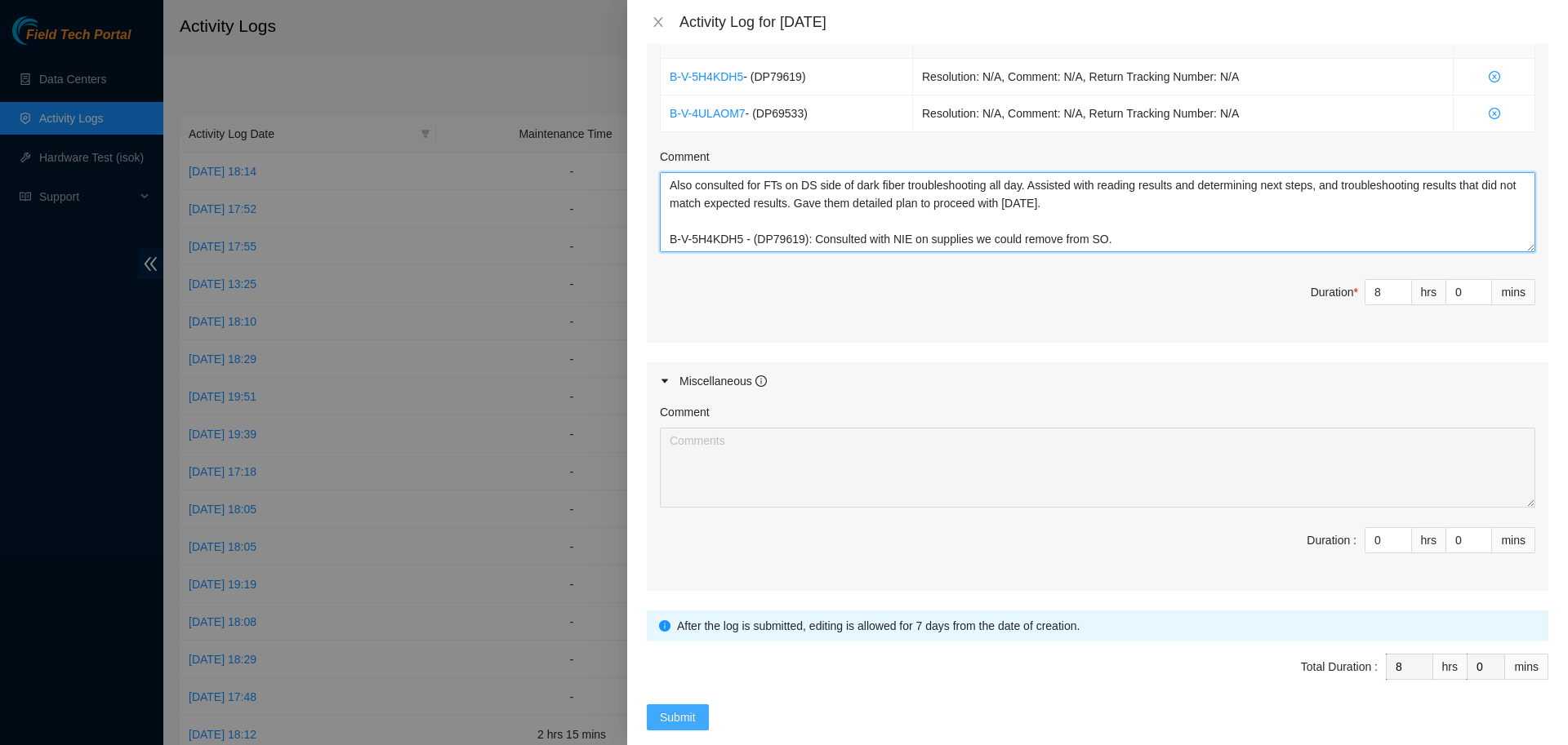
type textarea "B-V-4ULAOM7 - (DP69533): Fiber tracing and troubleshooting at Coresite. Worked …"
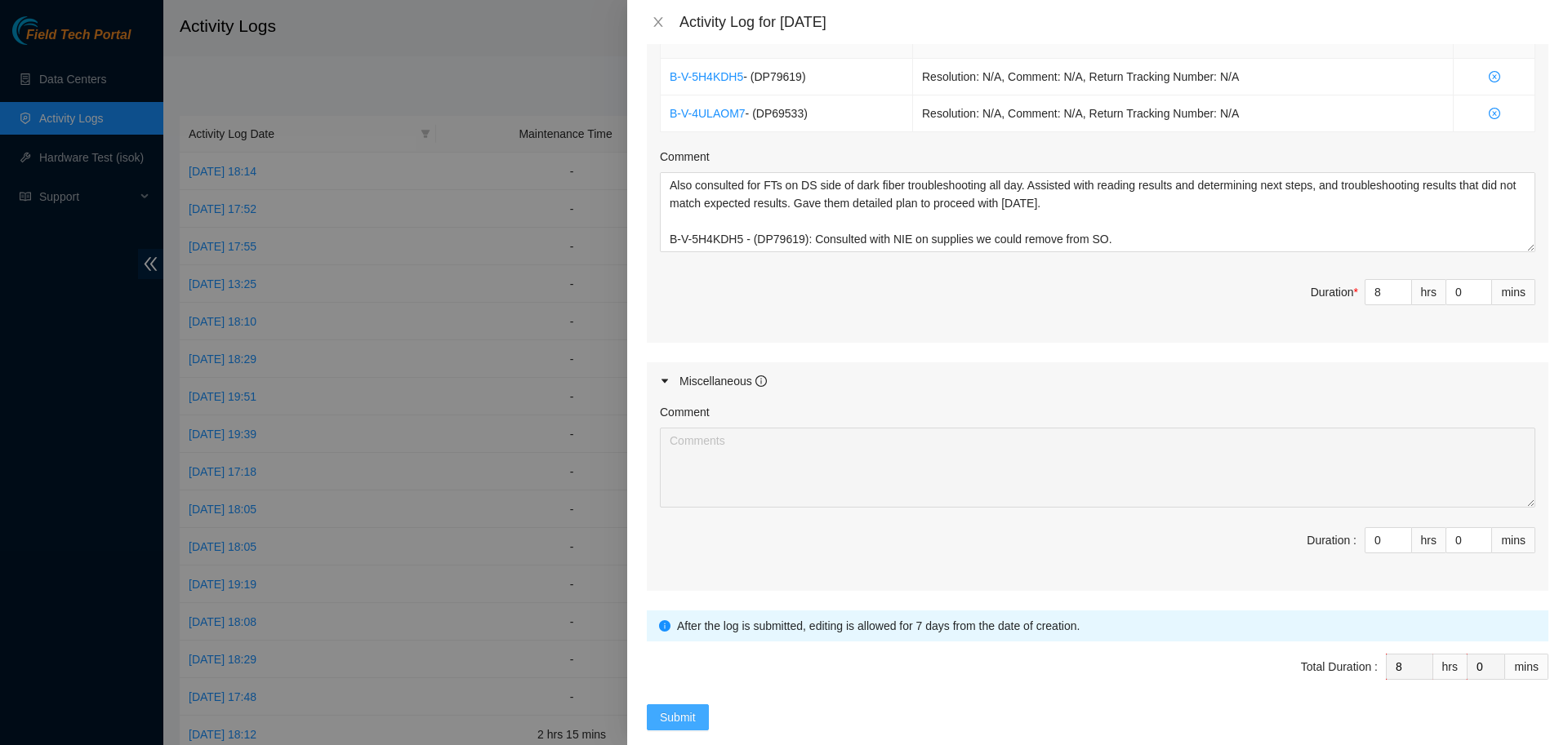
click at [678, 709] on span "Submit" at bounding box center [677, 718] width 36 height 18
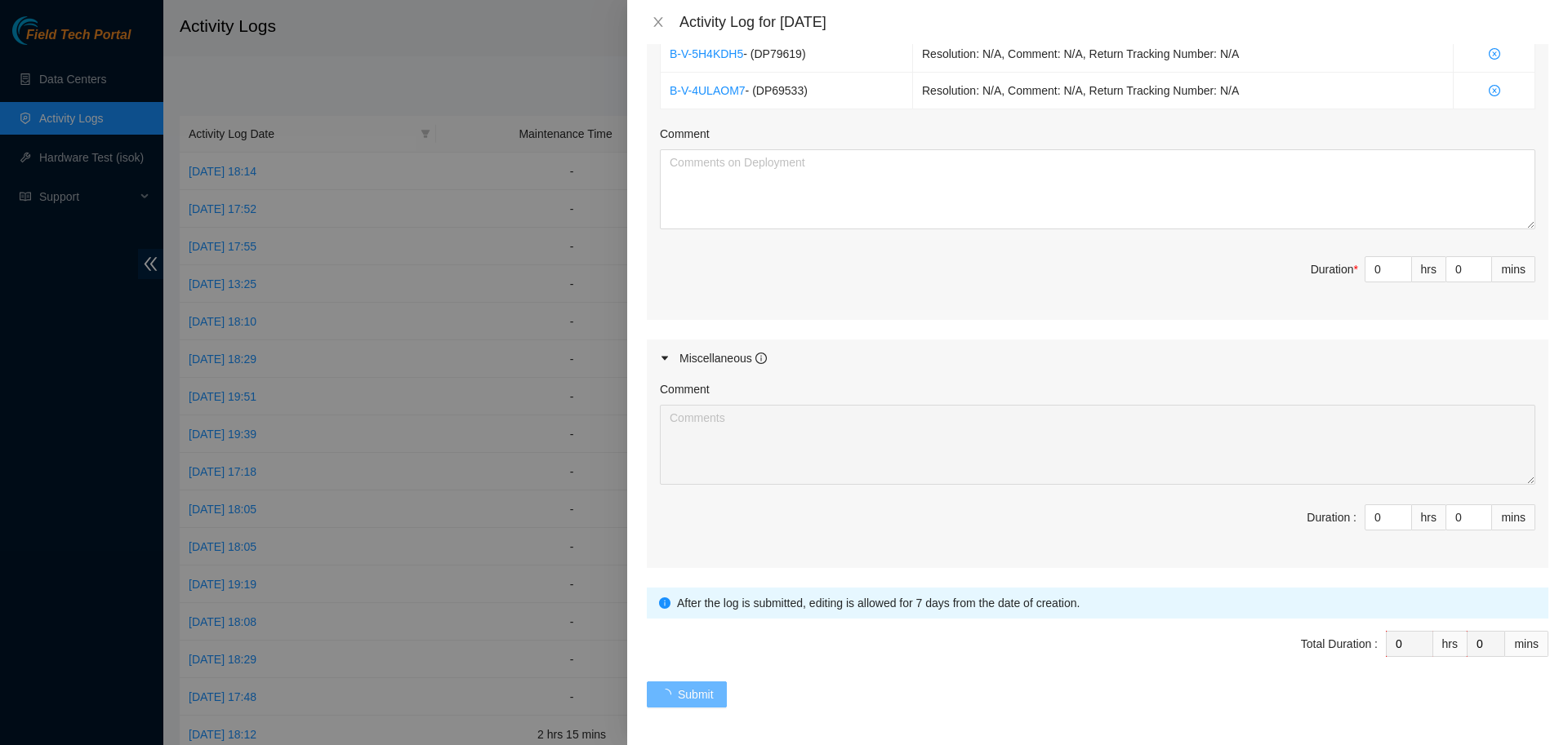
scroll to position [0, 0]
